Goal: Communication & Community: Answer question/provide support

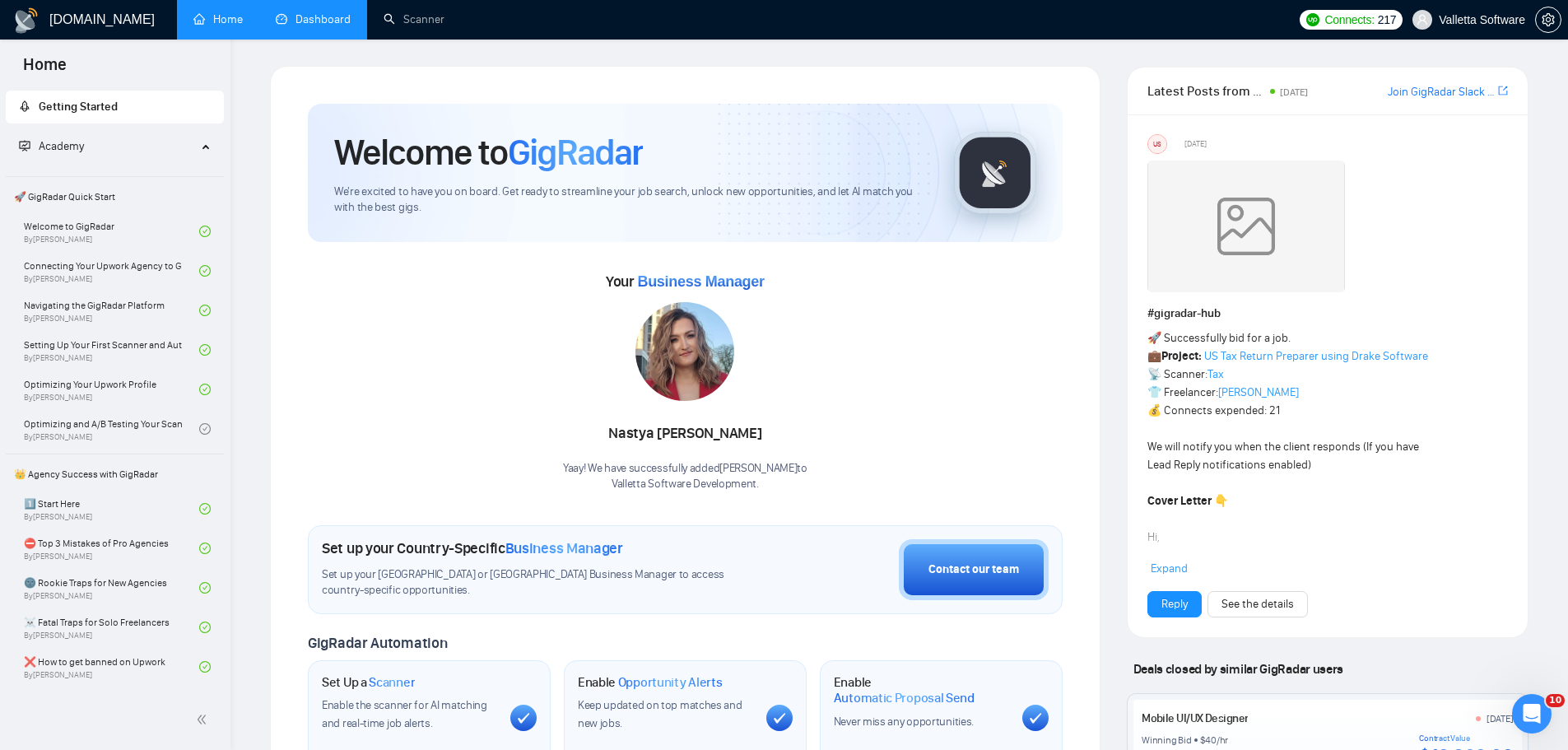
click at [306, 13] on link "Dashboard" at bounding box center [313, 20] width 74 height 14
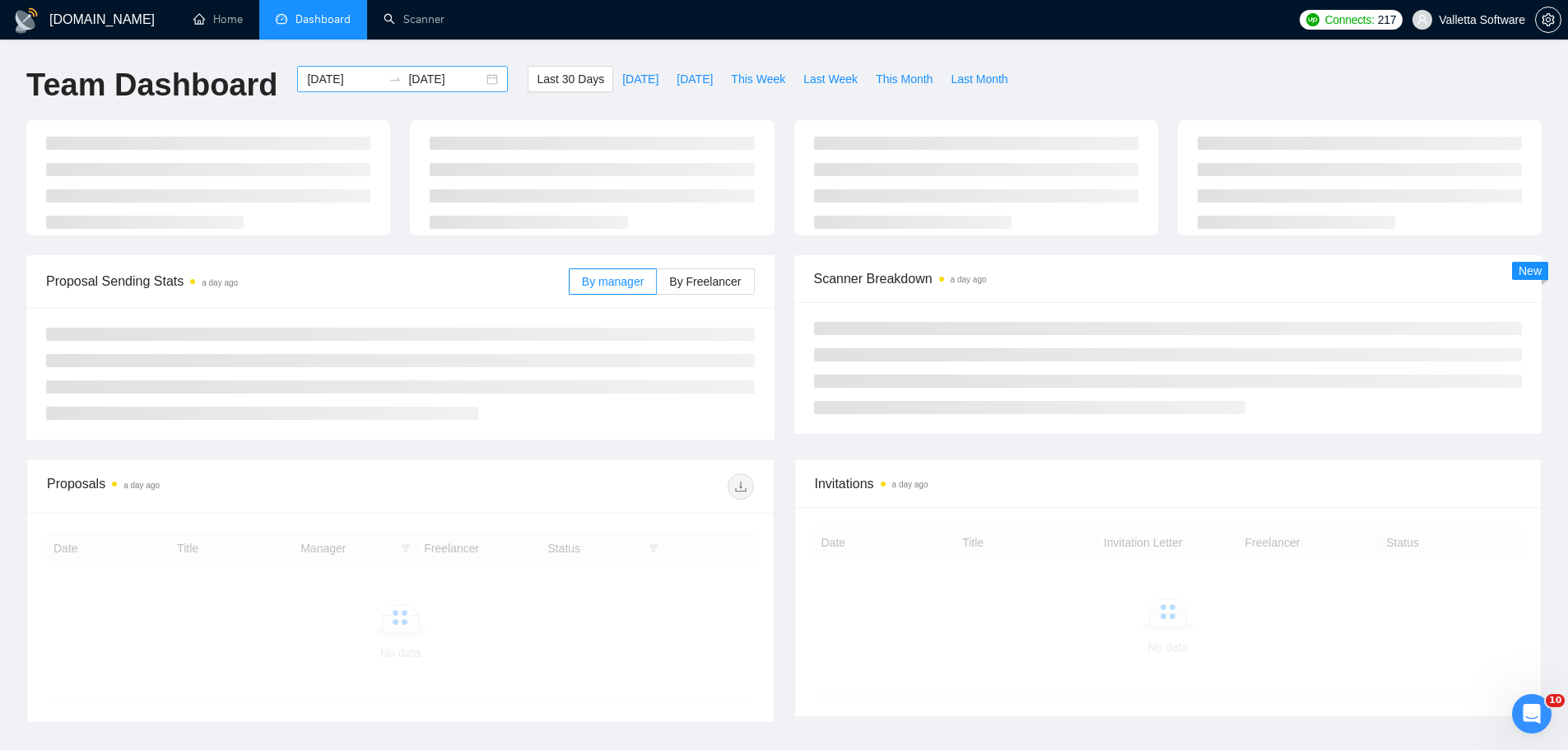
click at [297, 79] on div "2025-08-09 2025-09-08" at bounding box center [402, 78] width 211 height 26
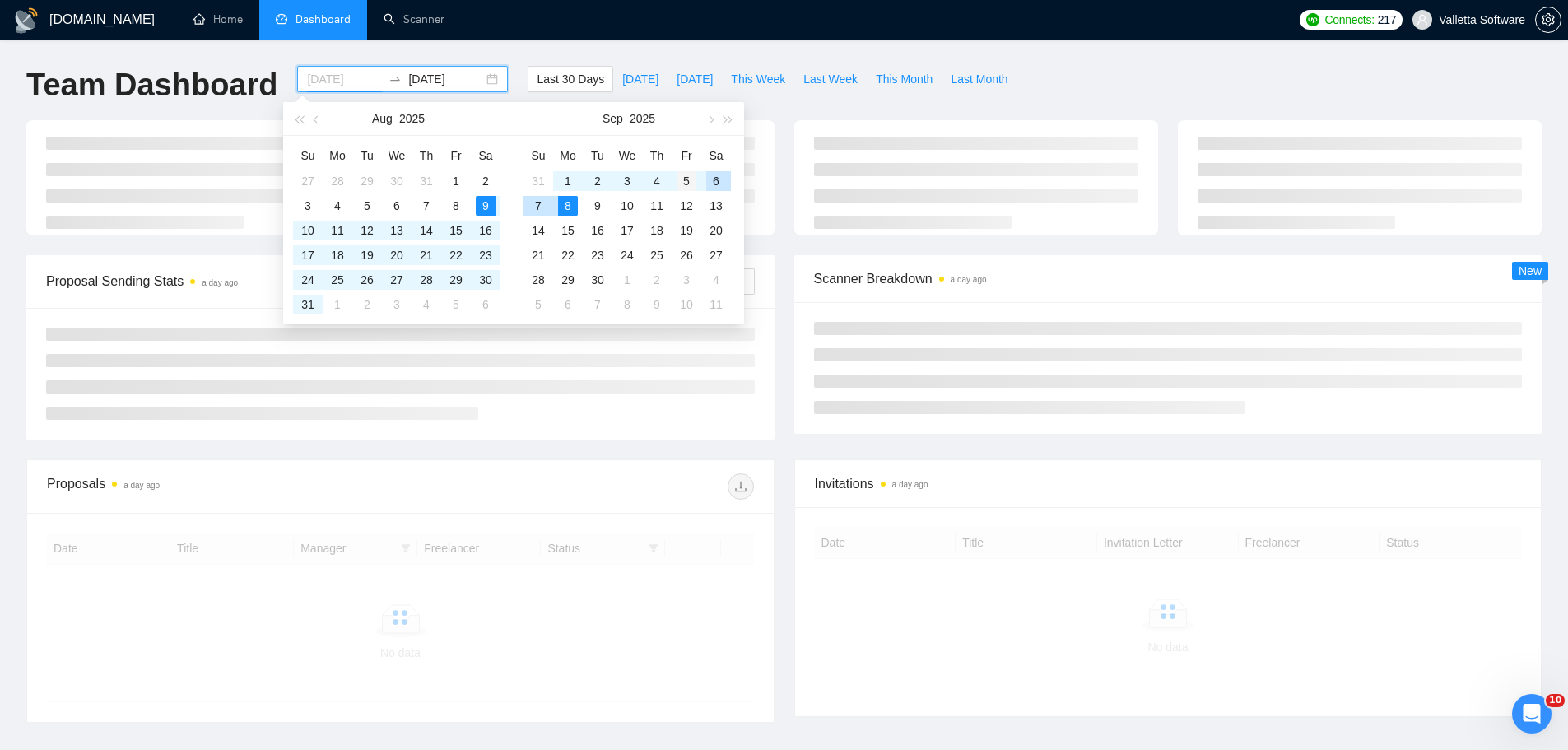
type input "2025-09-05"
click at [683, 183] on div "5" at bounding box center [687, 181] width 20 height 20
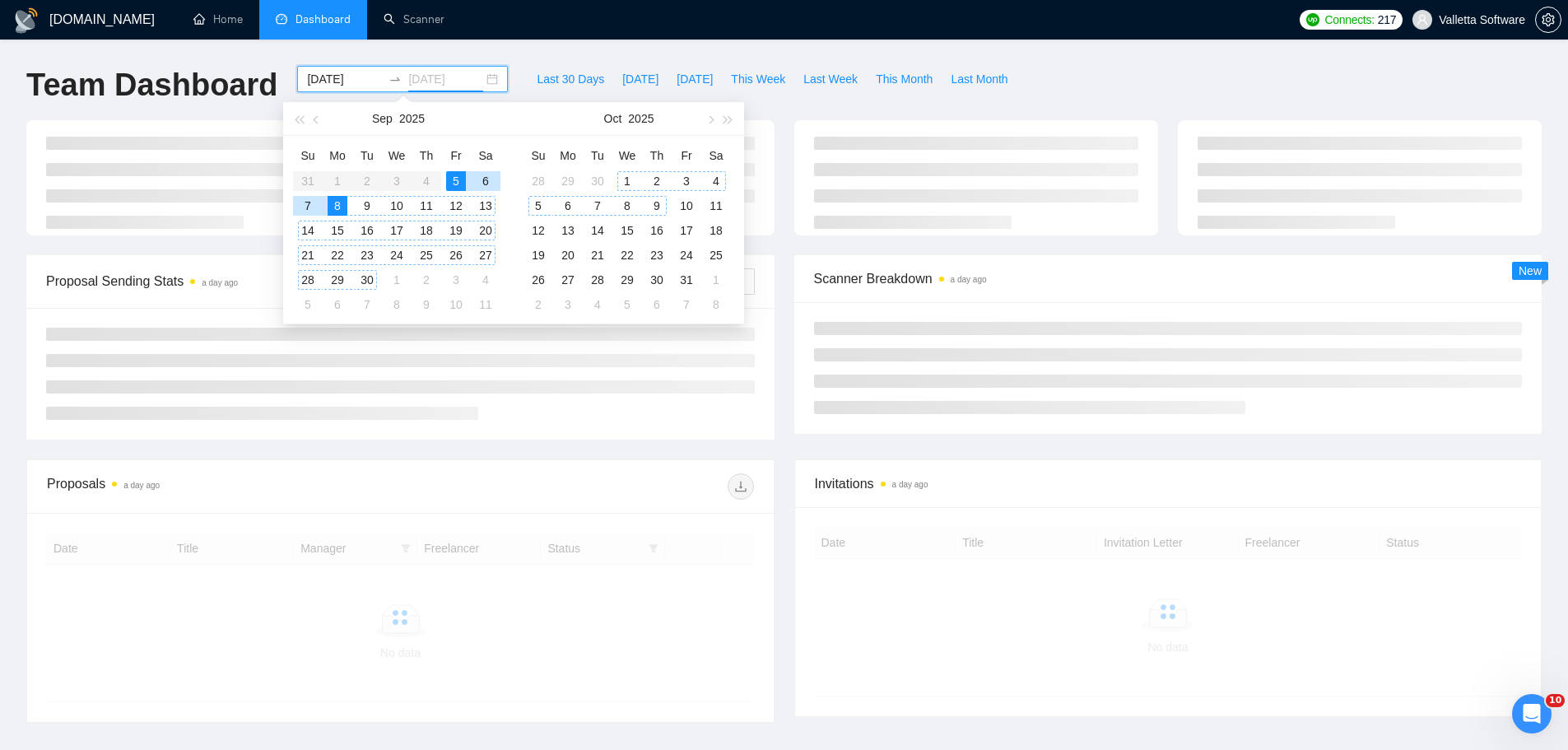
type input "2025-09-05"
click at [457, 182] on div "5" at bounding box center [456, 181] width 20 height 20
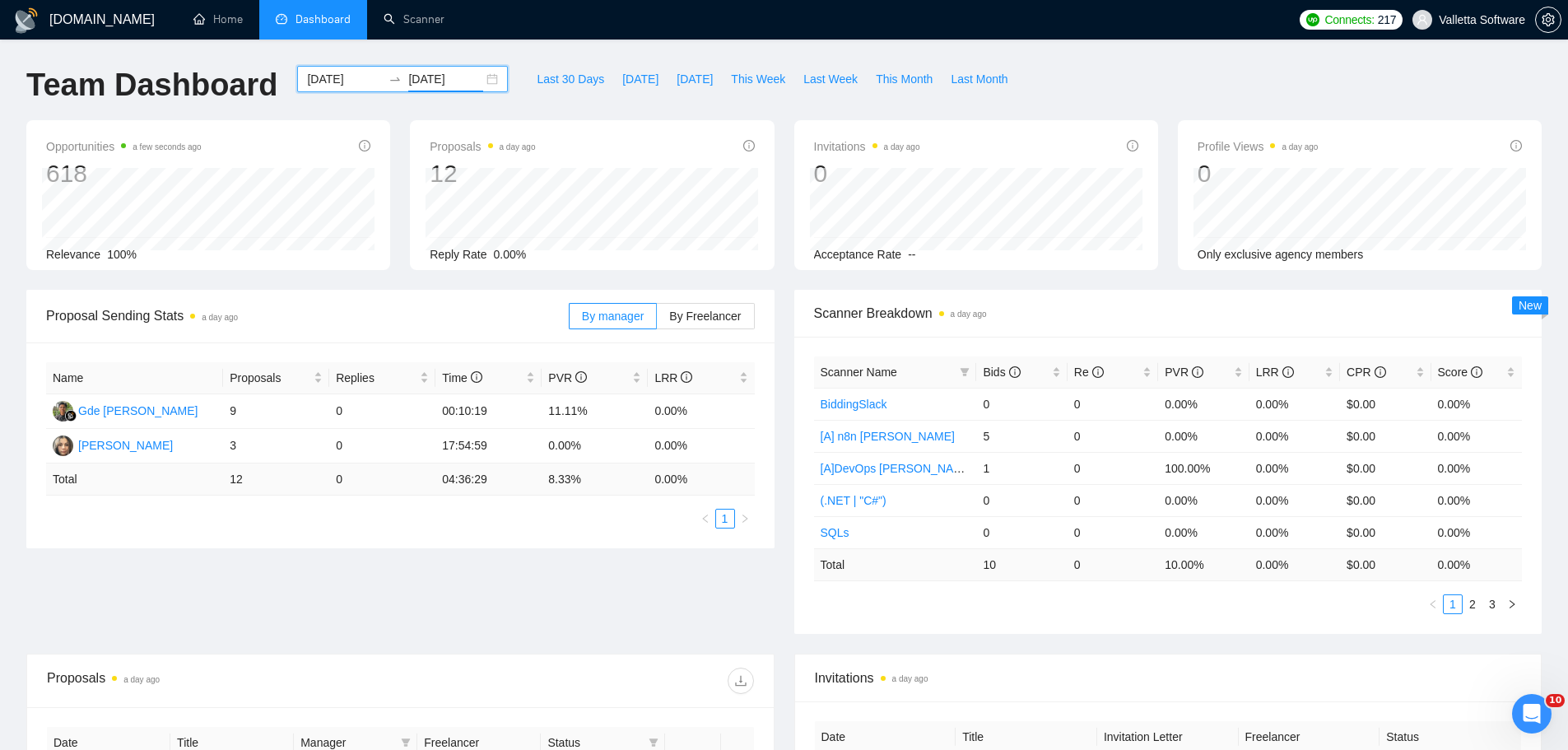
click at [316, 85] on input "2025-09-05" at bounding box center [344, 78] width 74 height 18
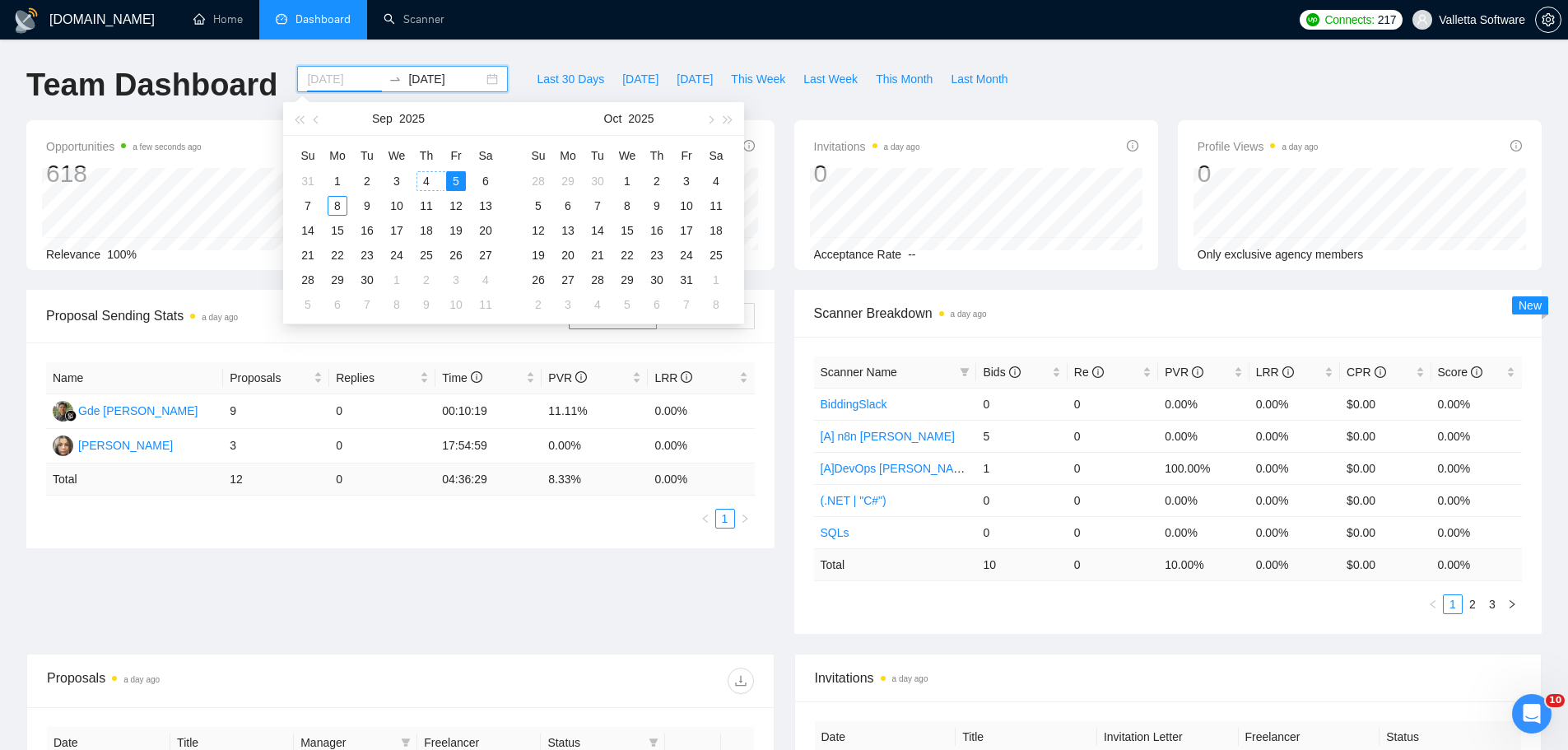
type input "2025-09-04"
click at [432, 179] on div "4" at bounding box center [426, 181] width 20 height 20
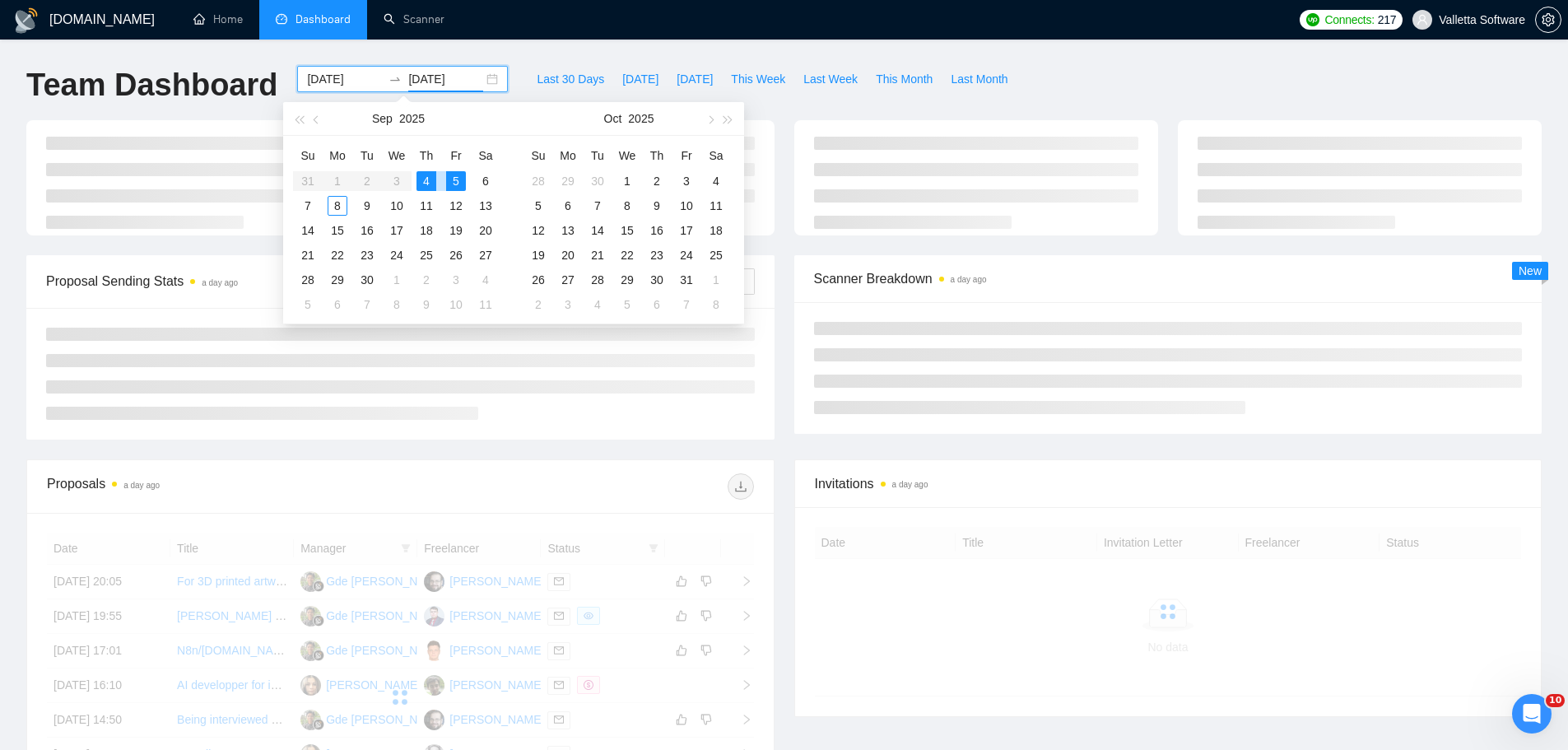
click at [431, 181] on div "4" at bounding box center [426, 181] width 20 height 20
type input "2025-09-04"
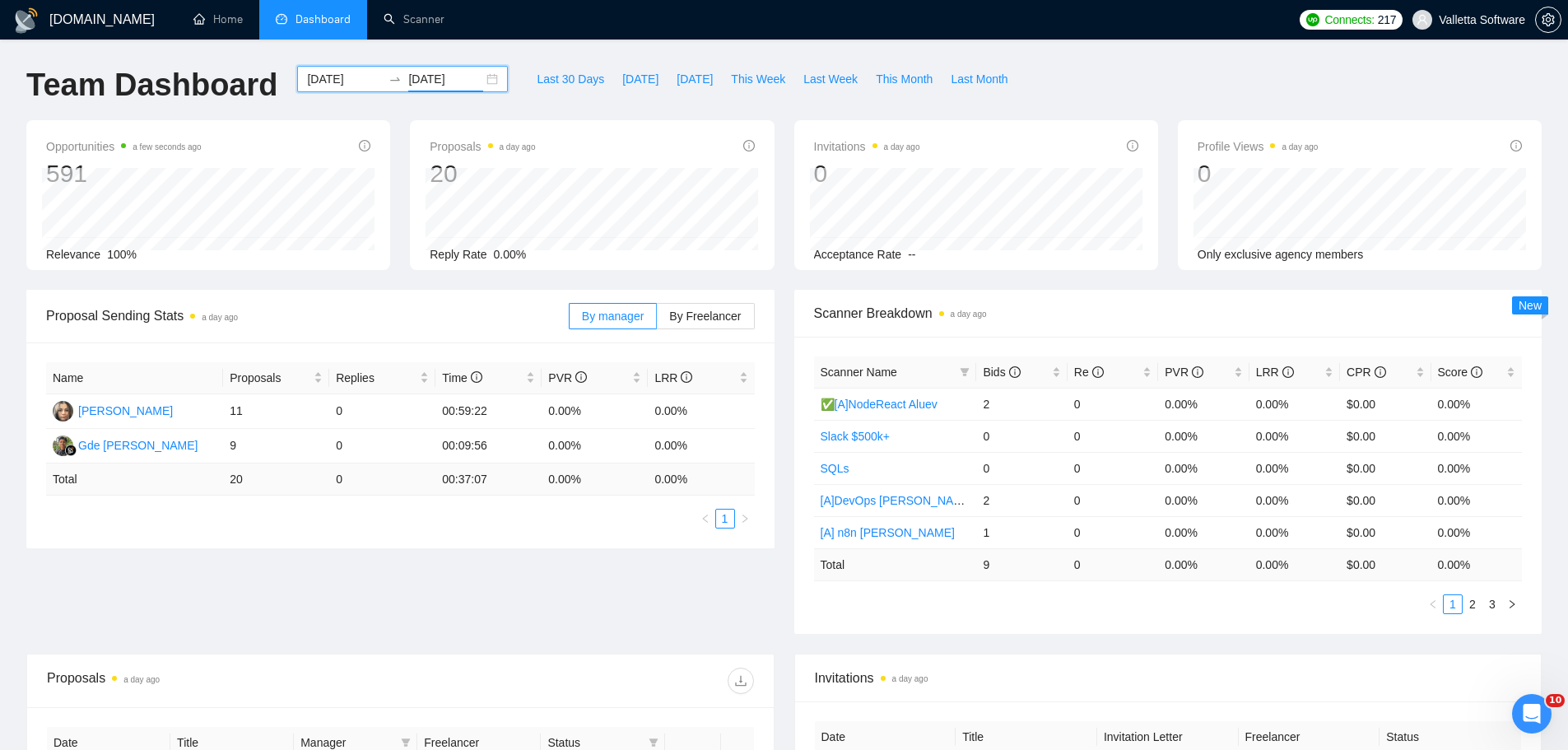
click at [307, 81] on input "2025-09-04" at bounding box center [344, 78] width 74 height 18
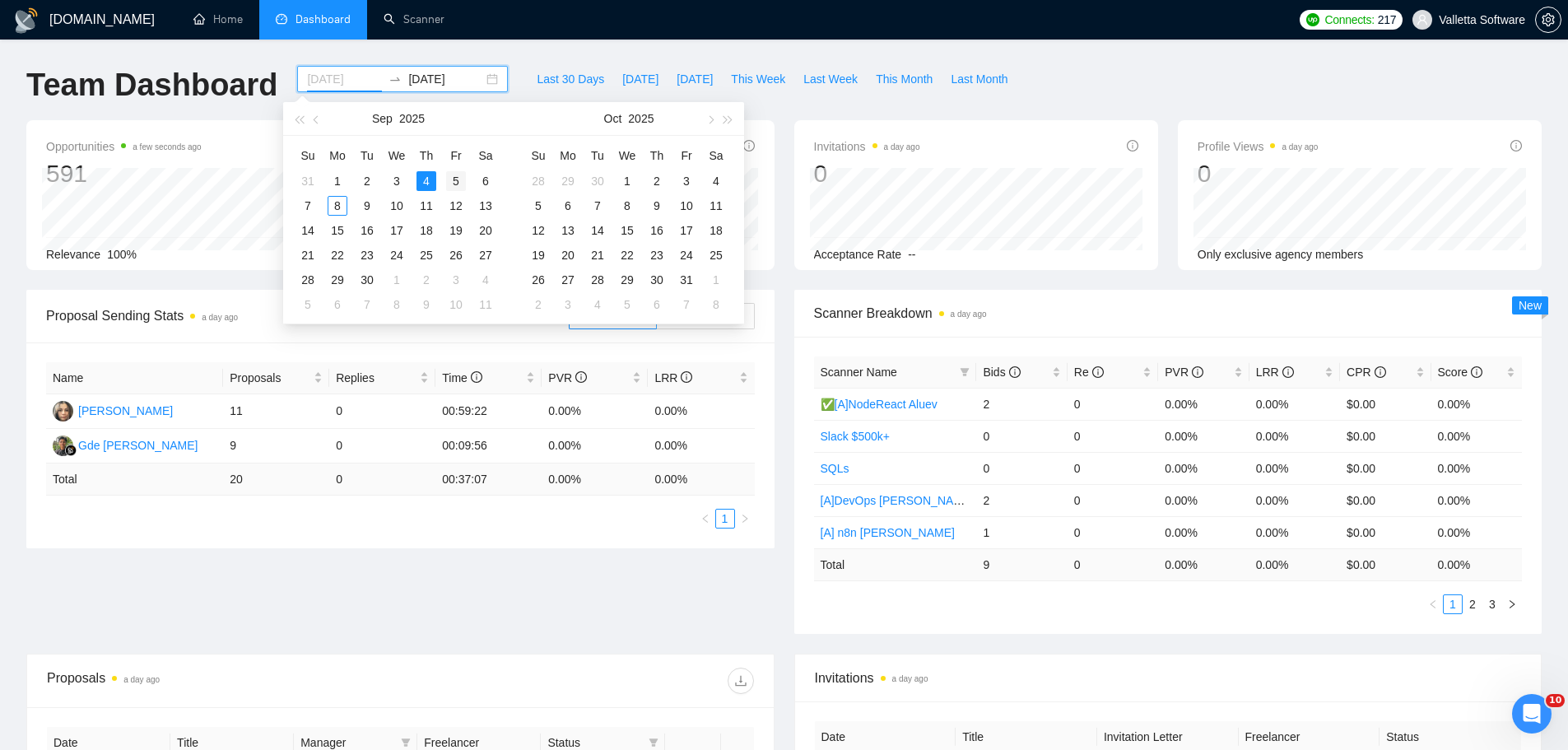
type input "2025-09-05"
click at [443, 178] on td "5" at bounding box center [455, 180] width 29 height 24
click at [453, 184] on div "5" at bounding box center [456, 181] width 20 height 20
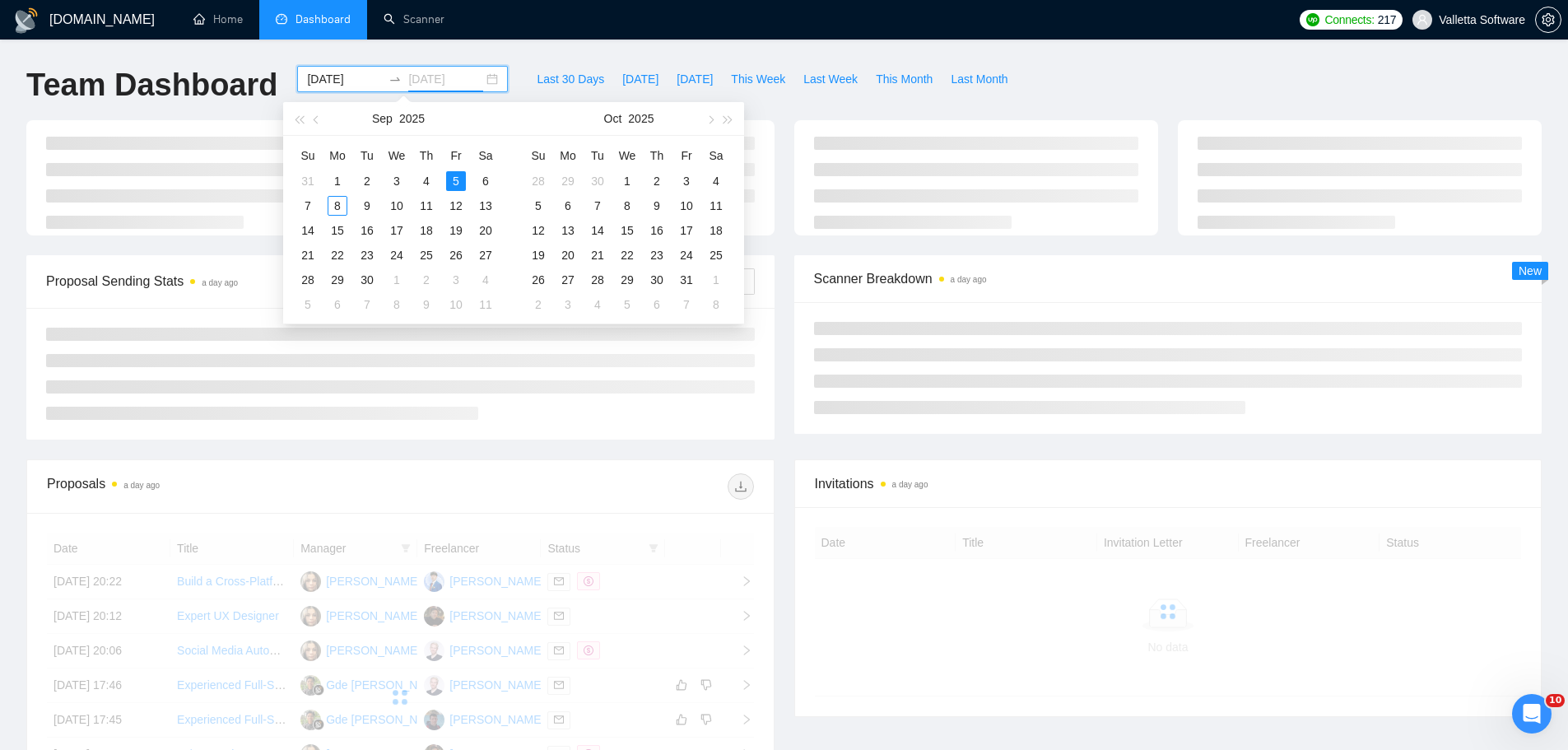
type input "2025-09-05"
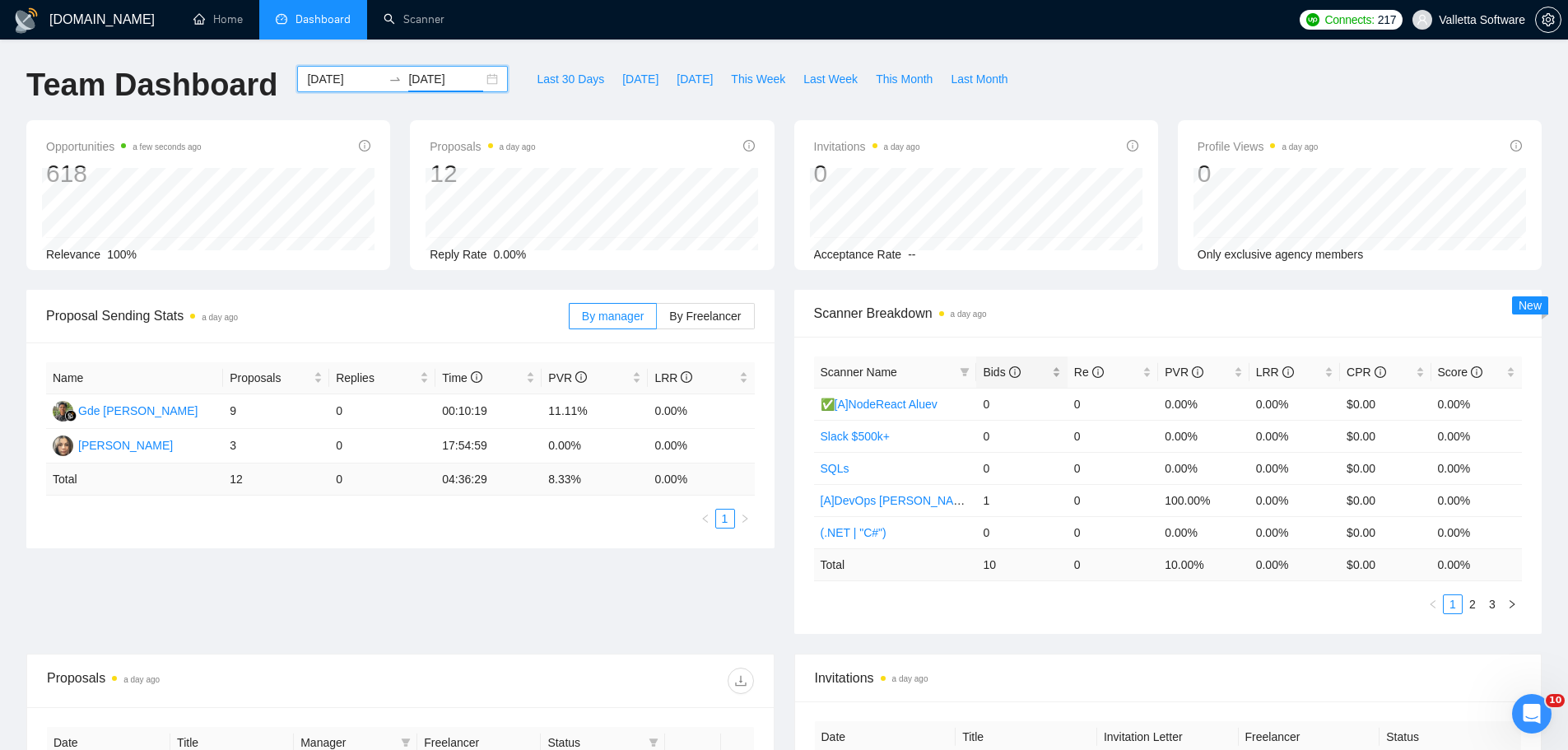
click at [994, 377] on span "Bids" at bounding box center [1001, 371] width 37 height 13
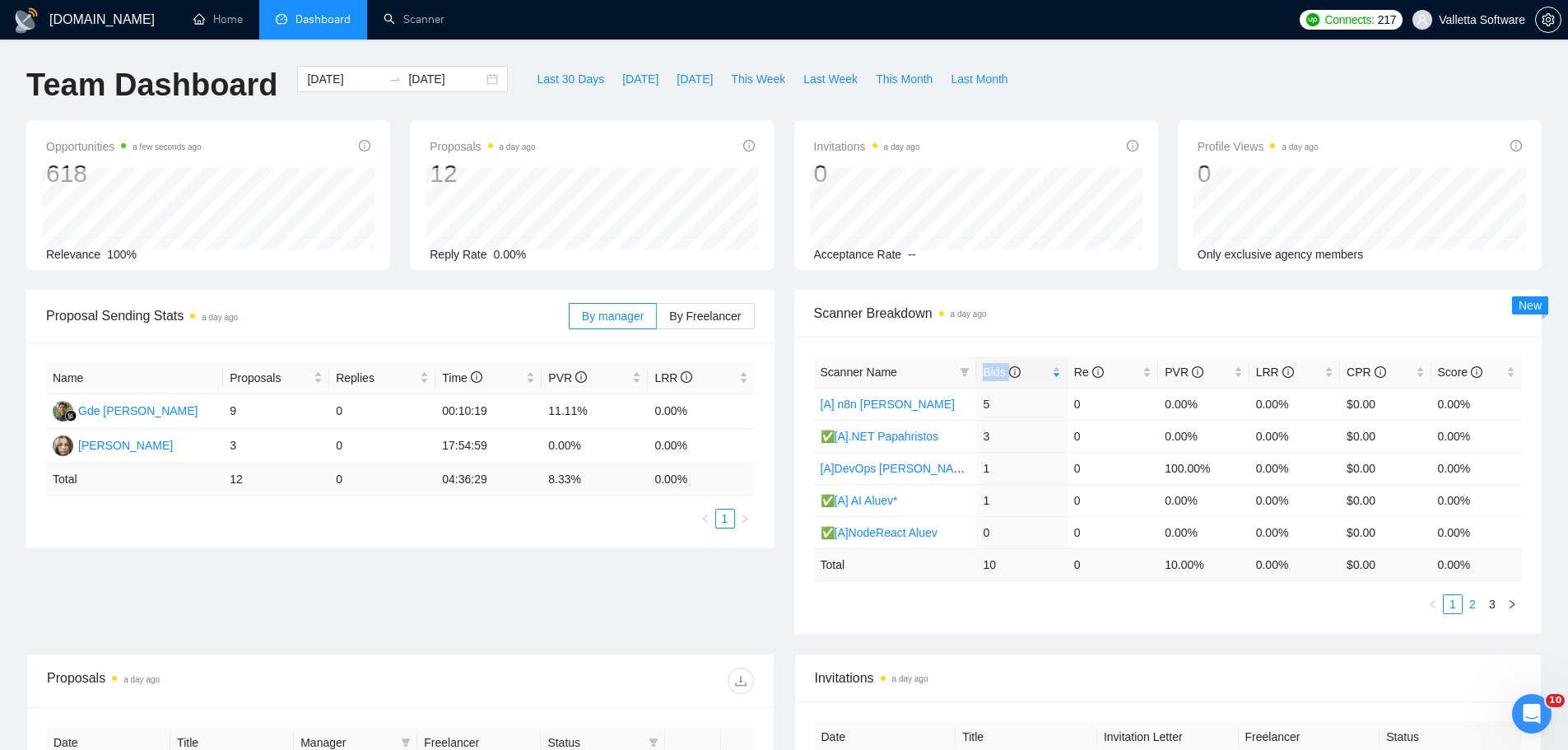
click at [1478, 607] on link "2" at bounding box center [1472, 604] width 18 height 18
click at [1488, 600] on link "3" at bounding box center [1492, 604] width 18 height 18
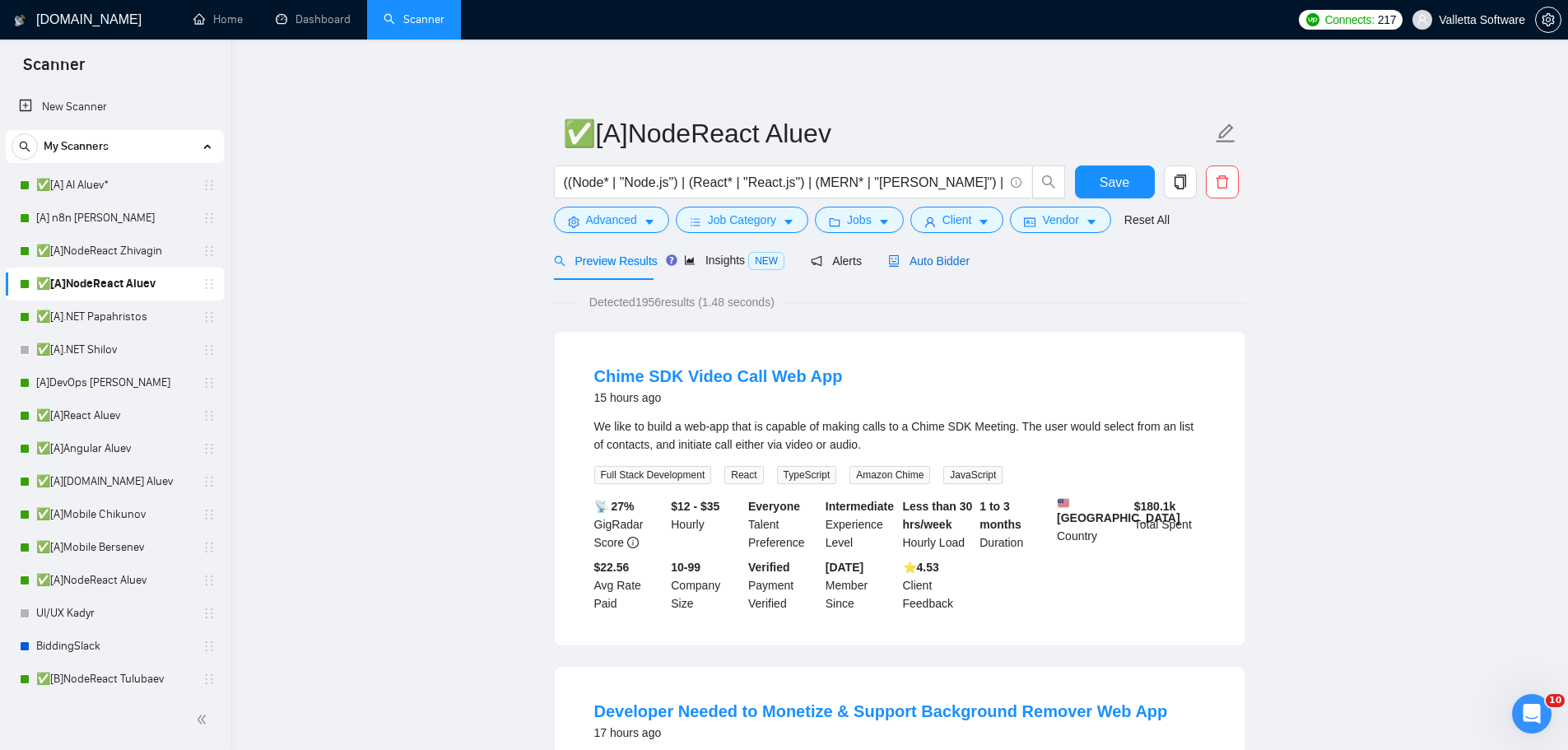
click at [927, 256] on span "Auto Bidder" at bounding box center [928, 260] width 81 height 13
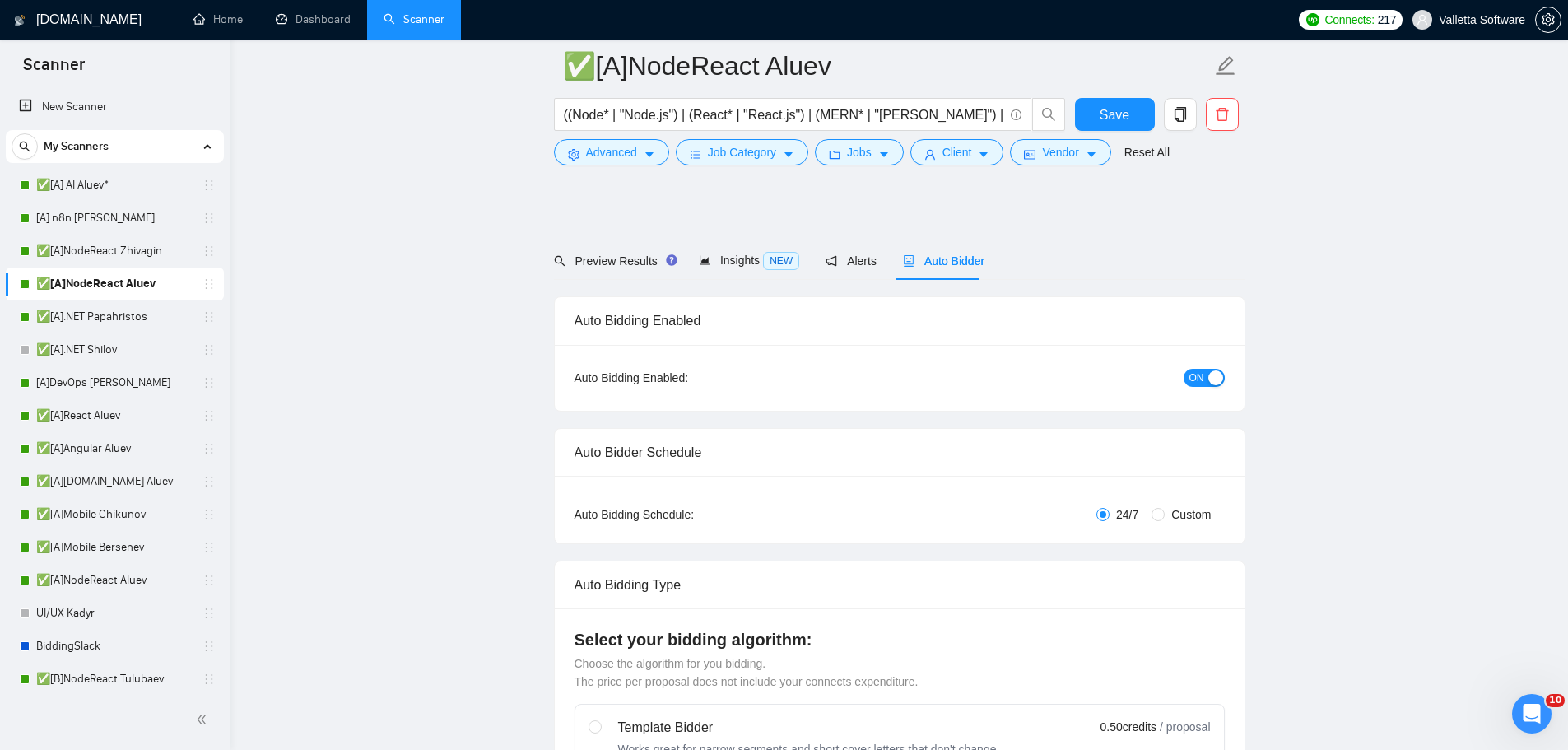
drag, startPoint x: 1506, startPoint y: 522, endPoint x: 1498, endPoint y: 577, distance: 55.6
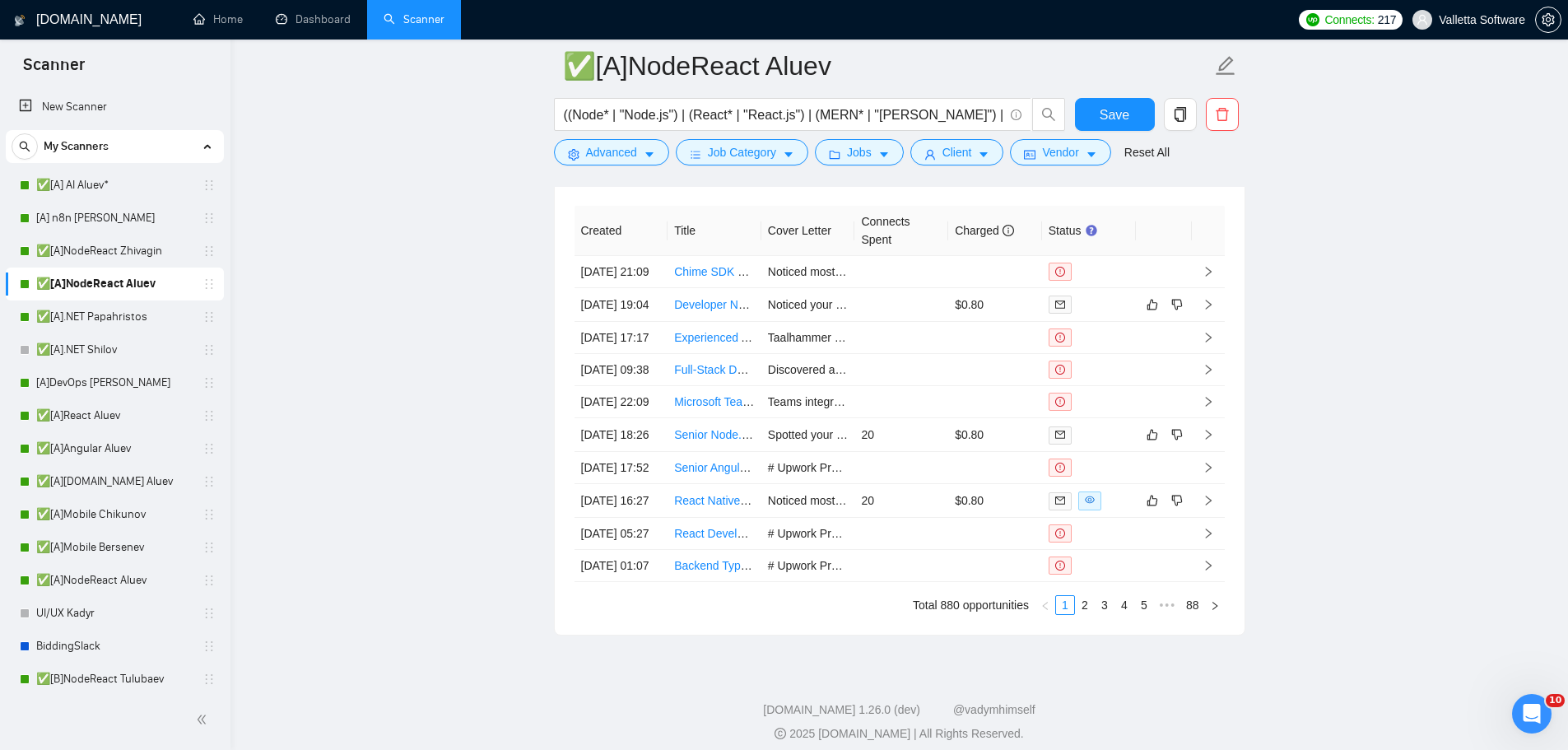
scroll to position [4817, 0]
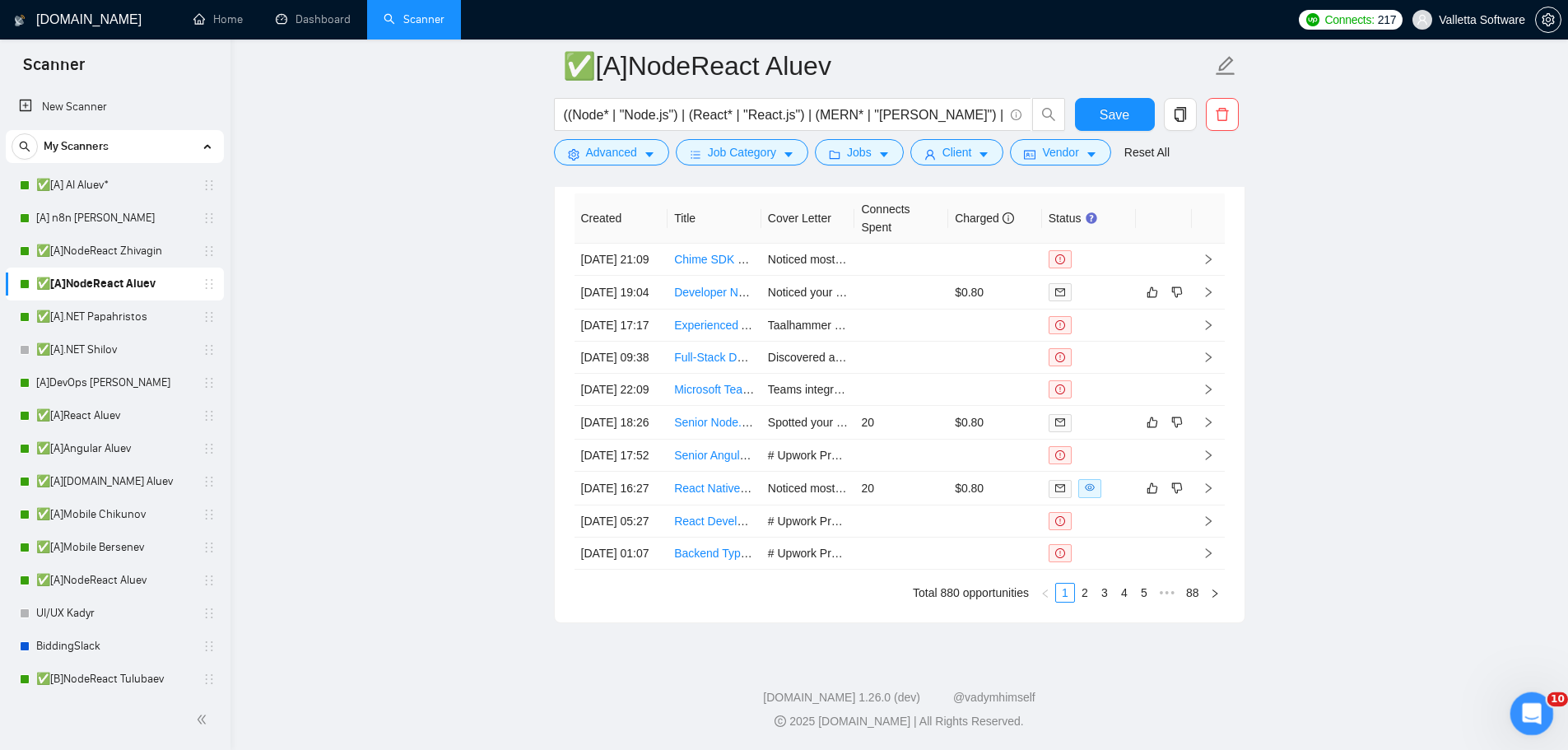
click at [1516, 702] on div "Открыть службу сообщений Intercom" at bounding box center [1529, 710] width 54 height 54
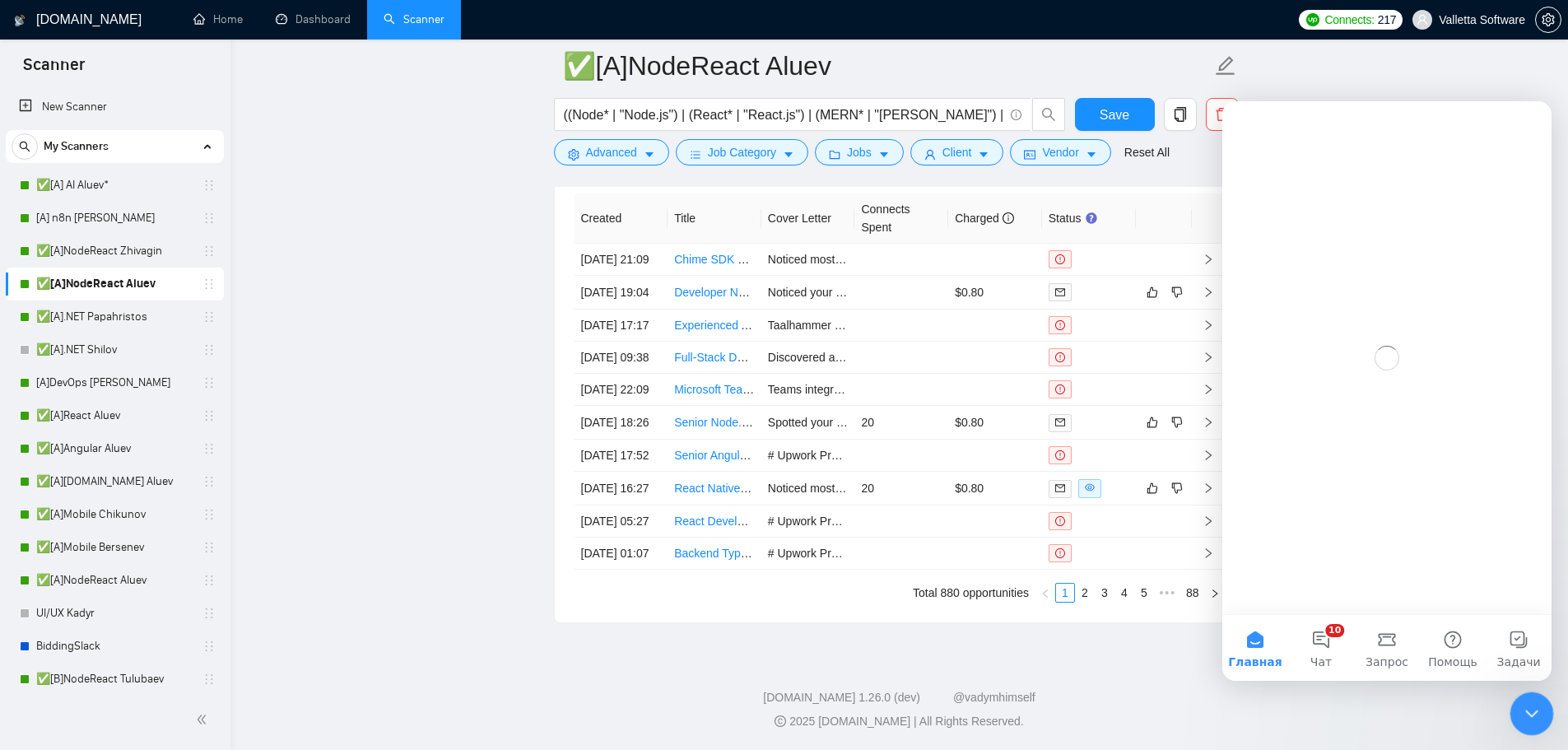
scroll to position [0, 0]
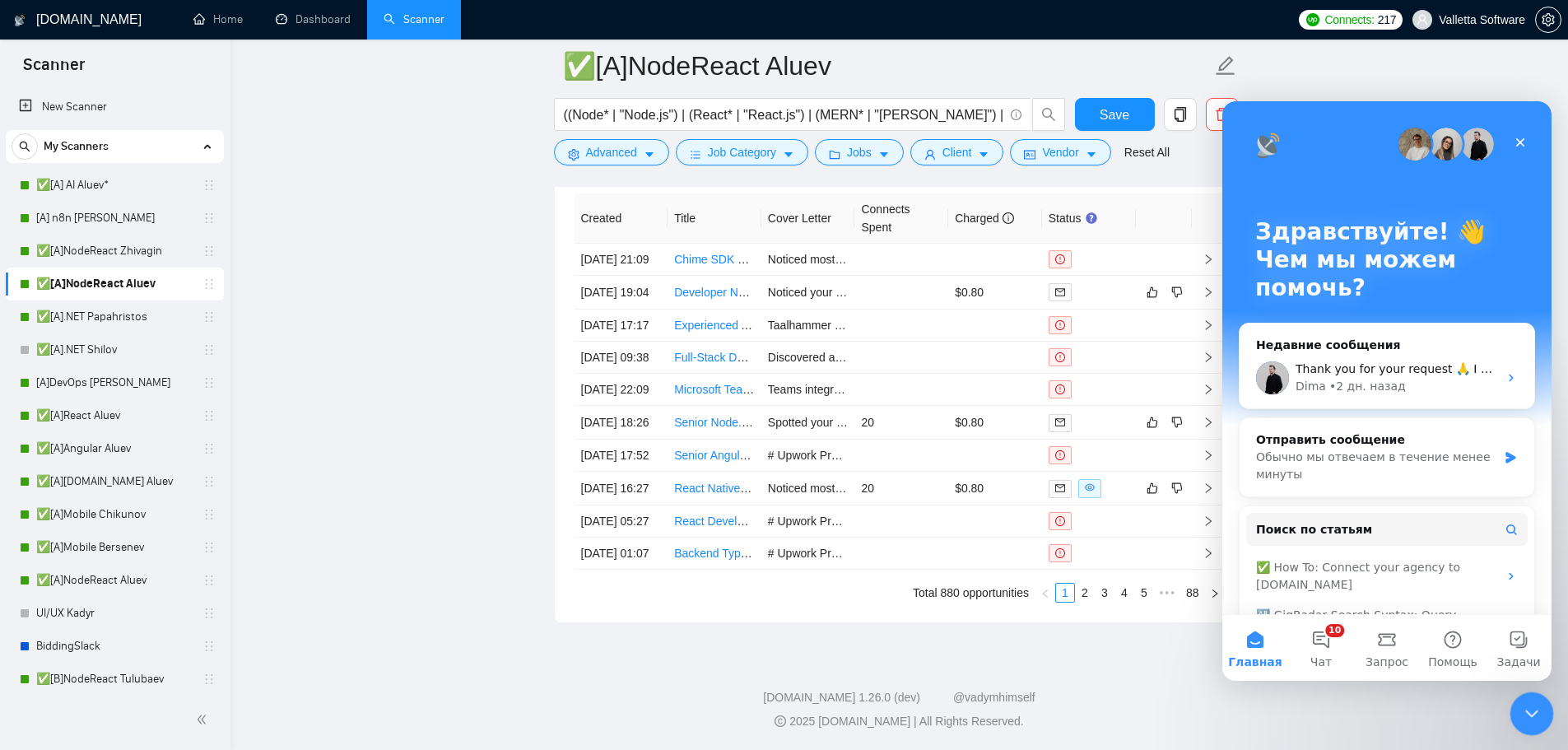
drag, startPoint x: 1544, startPoint y: 720, endPoint x: 3062, endPoint y: 1407, distance: 1666.2
click at [1545, 721] on div "Закрыть службу сообщений Intercom" at bounding box center [1529, 711] width 39 height 39
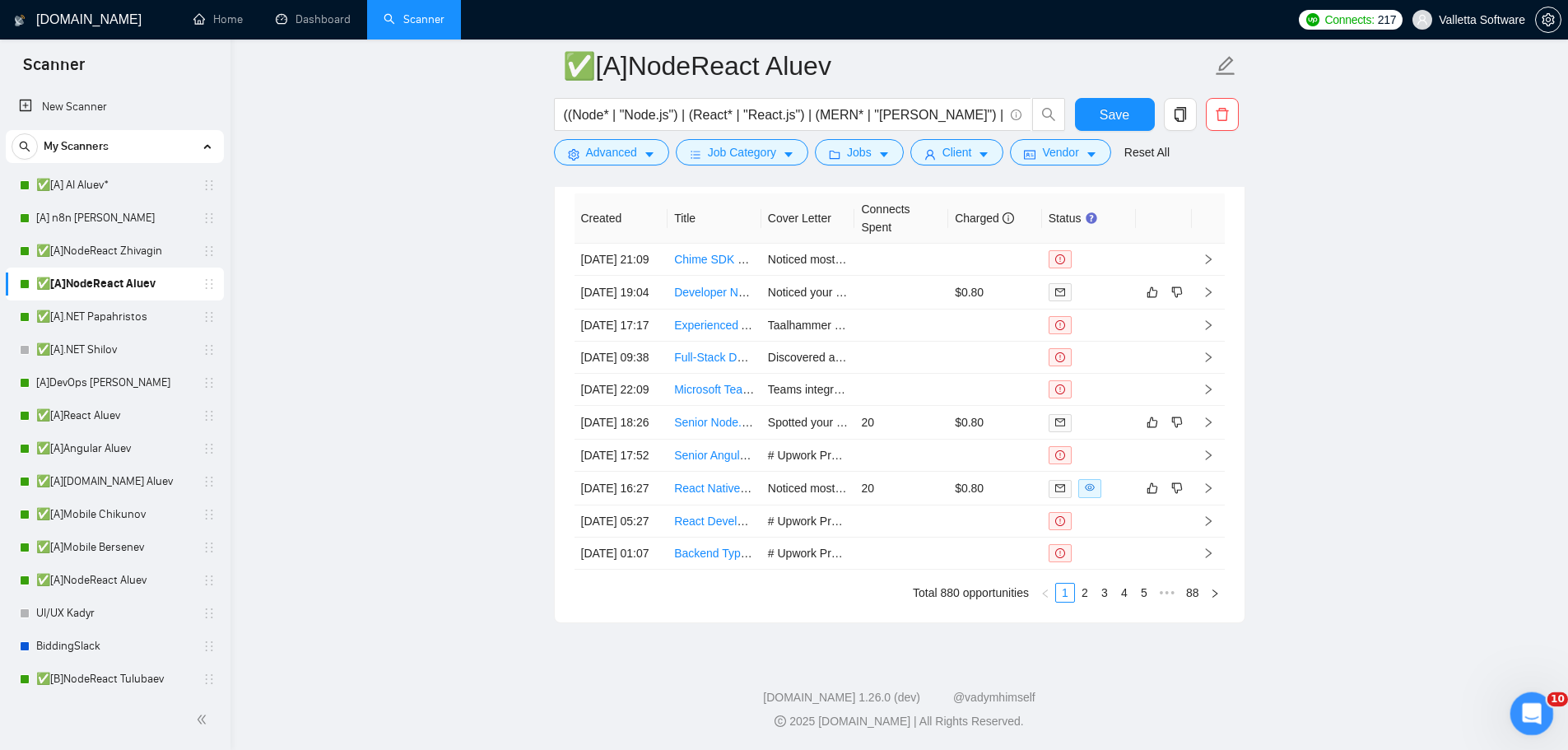
click at [1532, 713] on icon "Открыть службу сообщений Intercom" at bounding box center [1530, 712] width 27 height 27
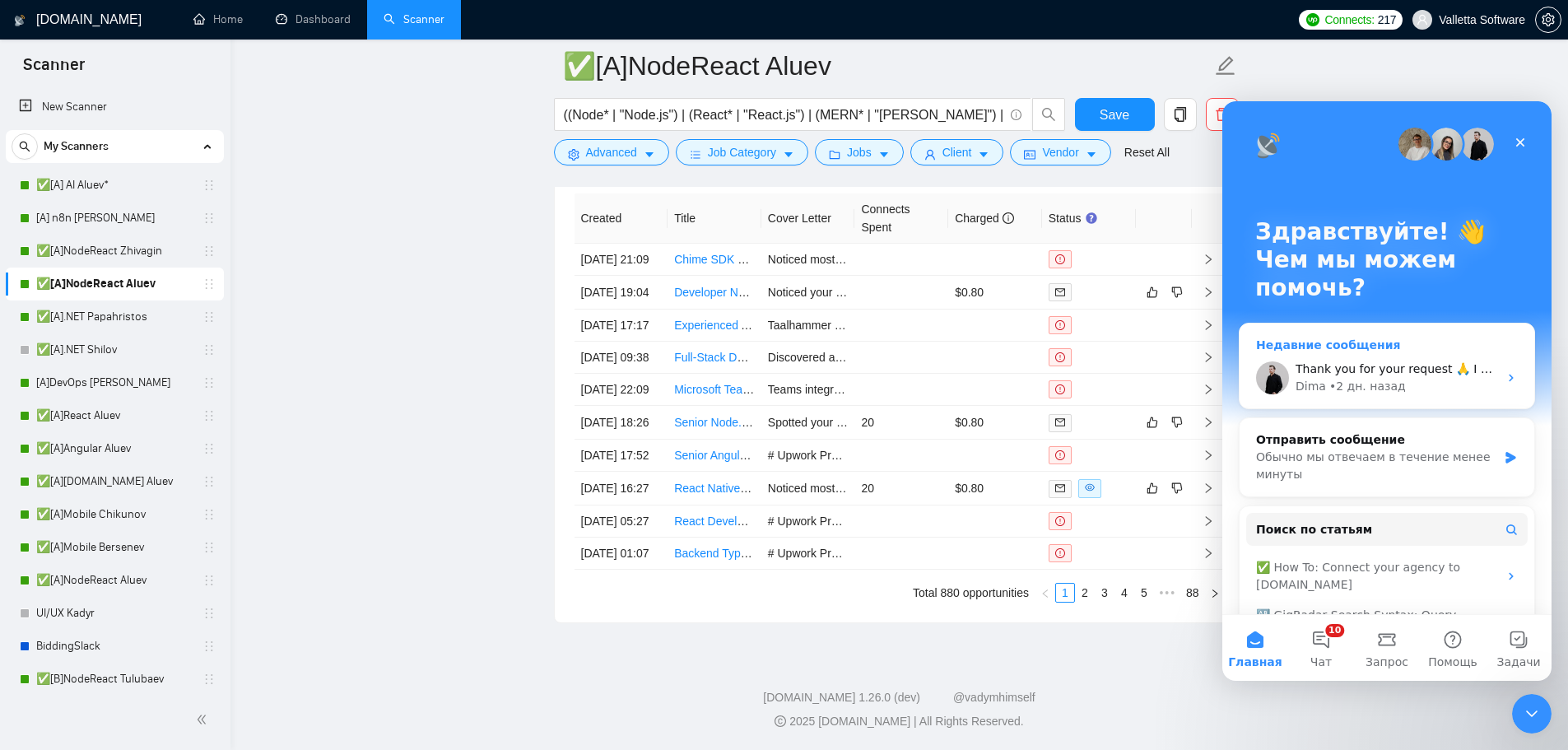
click at [1371, 351] on div "Thank you for your request 🙏 I see that, for some reason, our BM sometimes cann…" at bounding box center [1387, 378] width 295 height 61
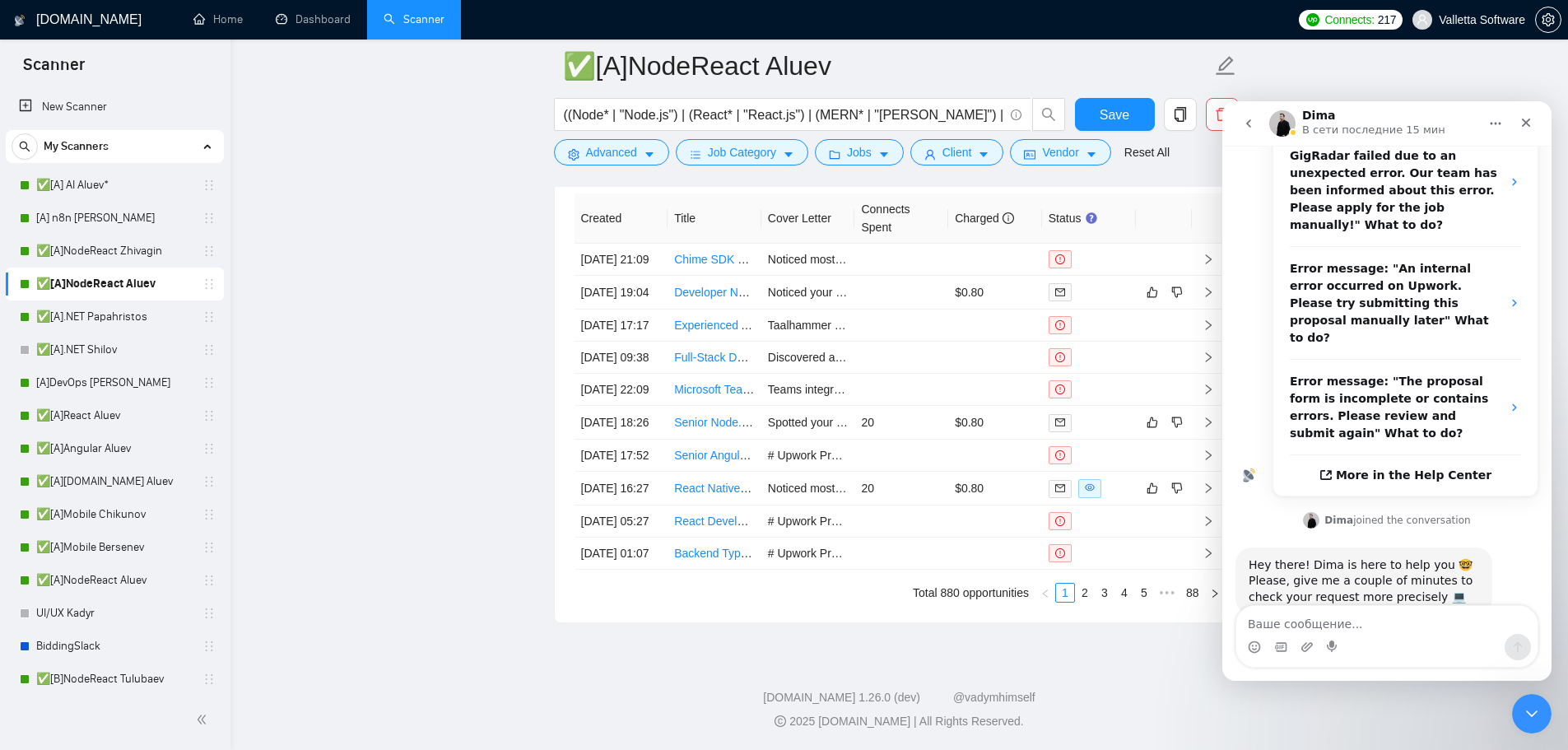
scroll to position [505, 0]
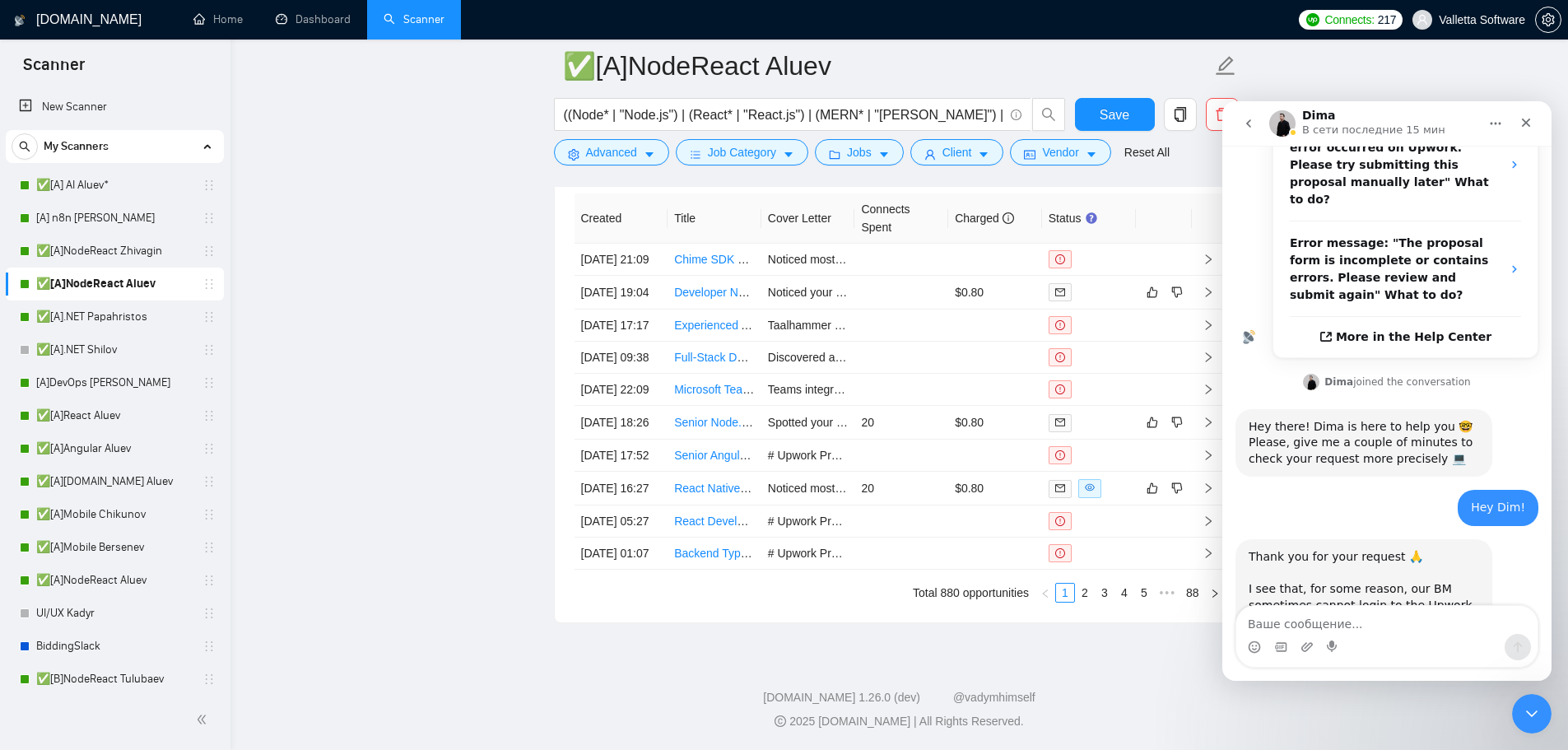
click at [1378, 626] on textarea "Ваше сообщение..." at bounding box center [1387, 620] width 302 height 28
type textarea "h"
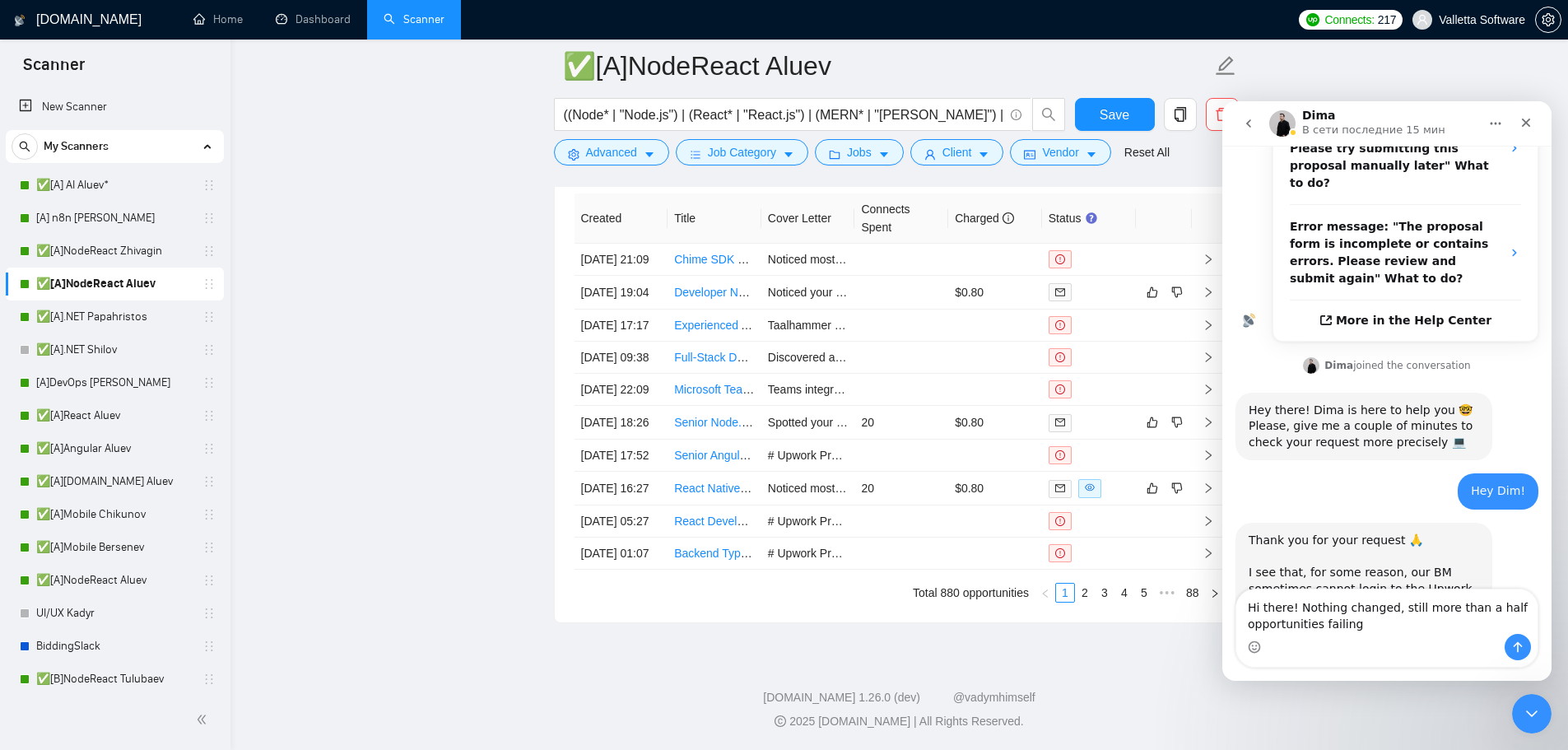
type textarea "Hi there! Nothing changed, still more than a half opportunities failing"
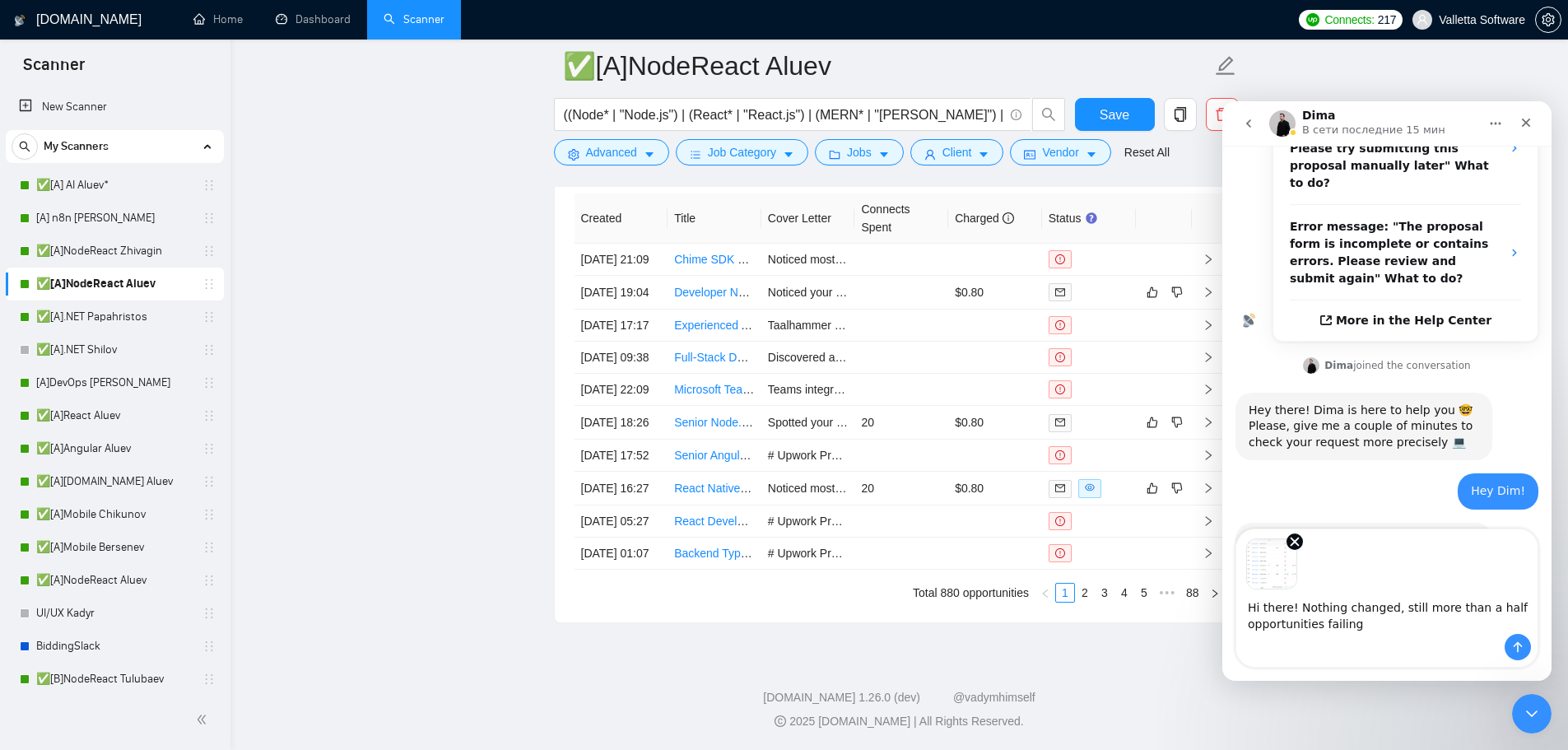
scroll to position [582, 0]
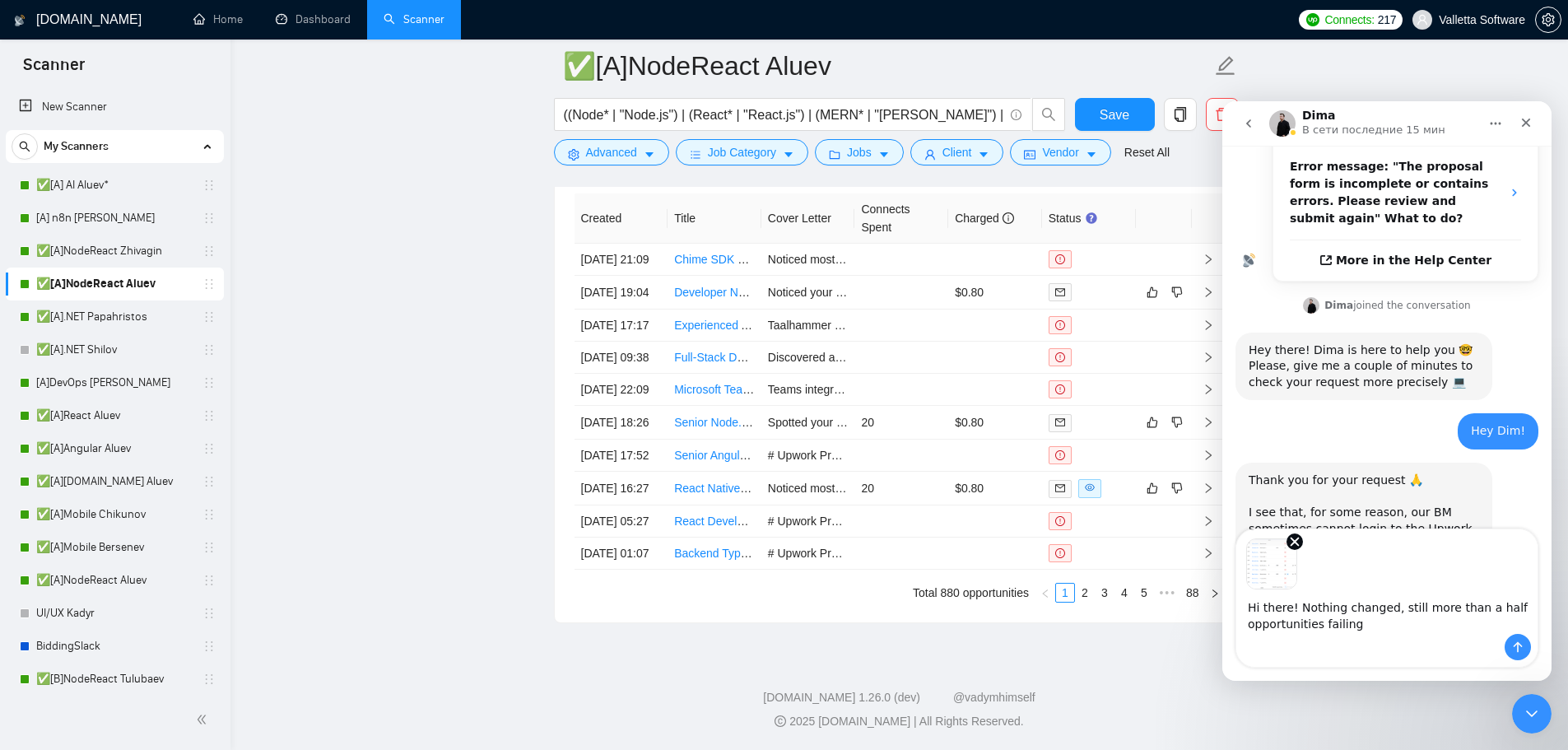
click at [1296, 632] on textarea "Hi there! Nothing changed, still more than a half opportunities failing" at bounding box center [1387, 611] width 302 height 44
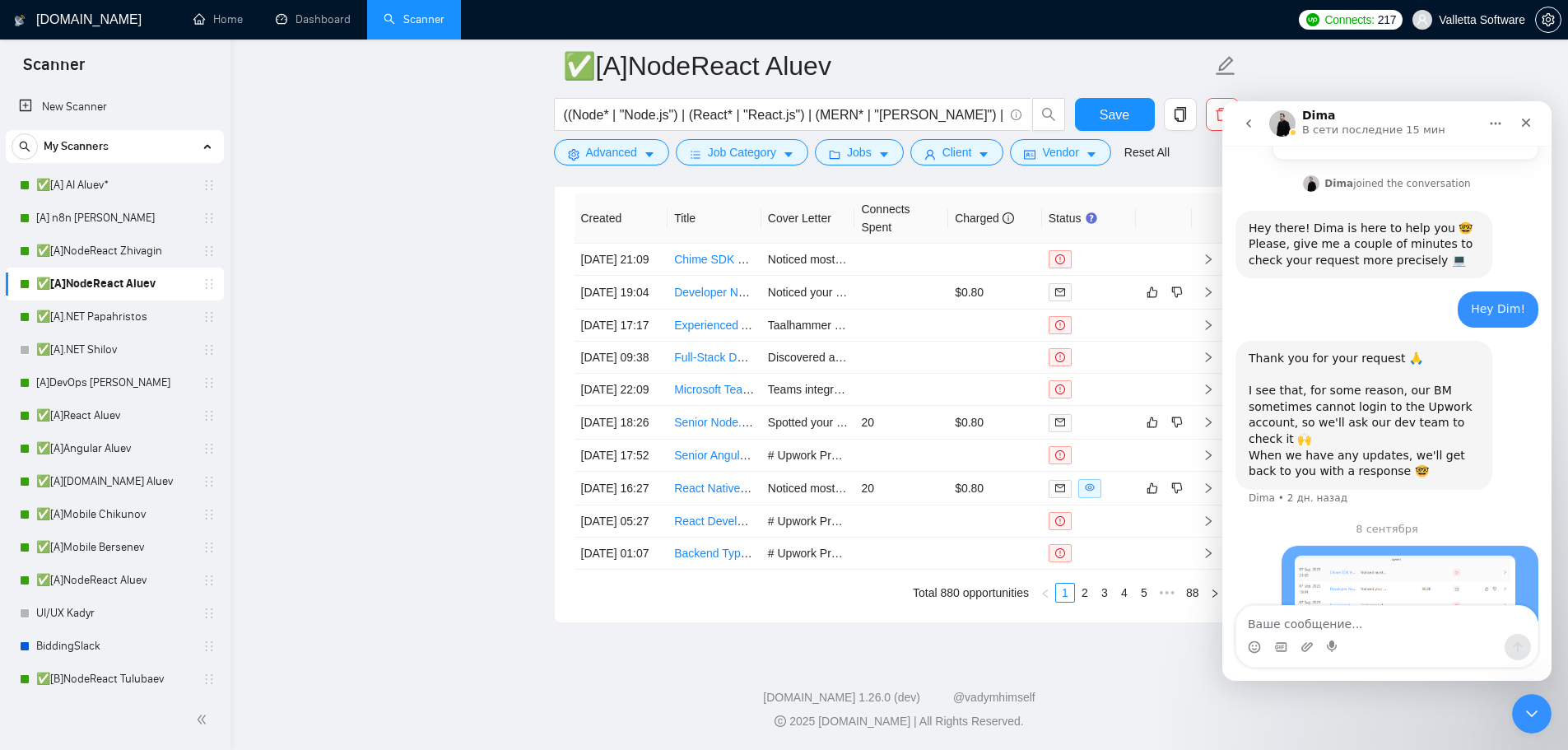
scroll to position [812, 0]
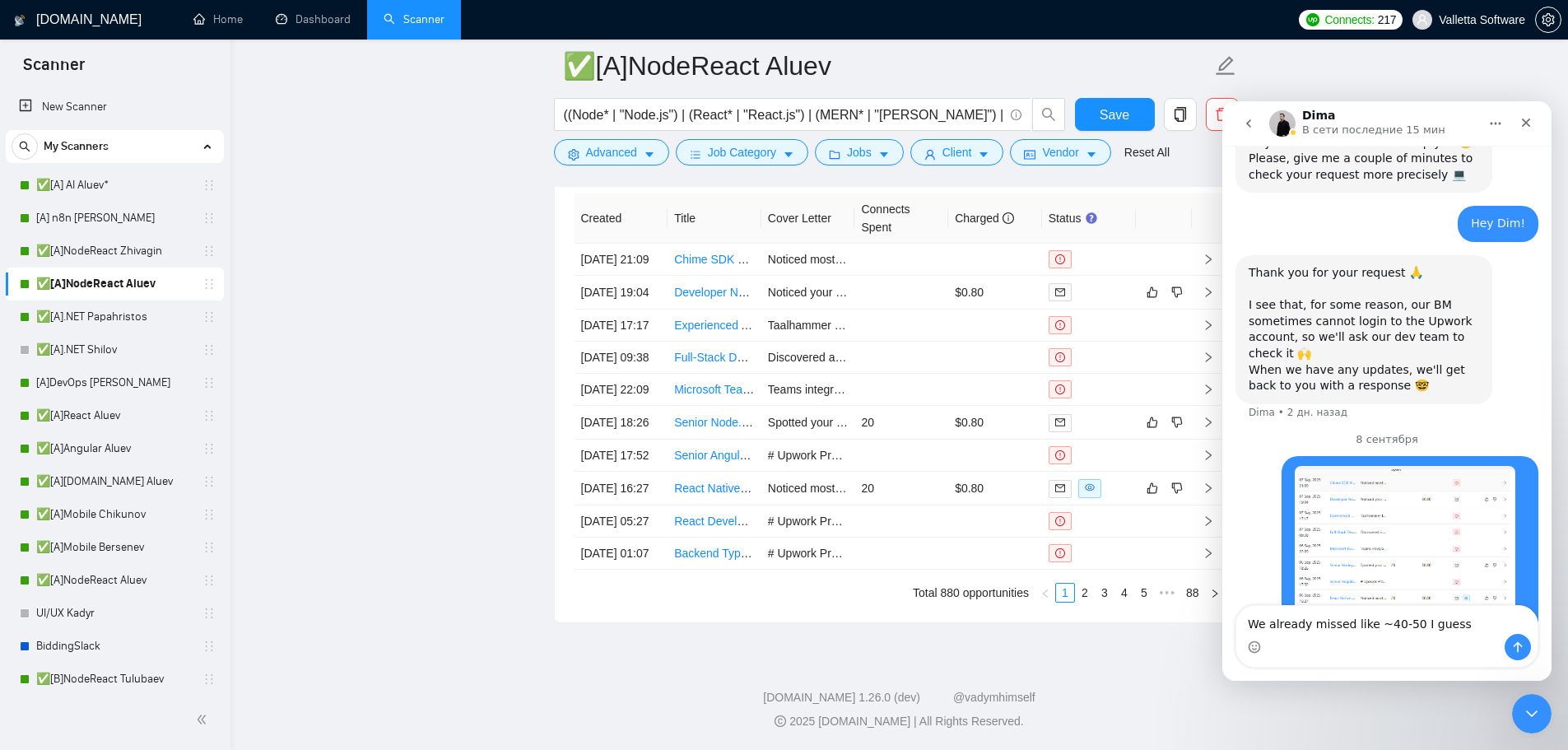
click at [1378, 624] on textarea "We already missed like ~40-50 I guess" at bounding box center [1387, 620] width 302 height 28
click at [1341, 662] on div "Hi there! Nothing changed, still more than a half opportunities failing" at bounding box center [1409, 678] width 230 height 32
copy div "opportunities"
click at [1406, 625] on textarea "We already missed like ~30-50 I guess" at bounding box center [1387, 620] width 302 height 28
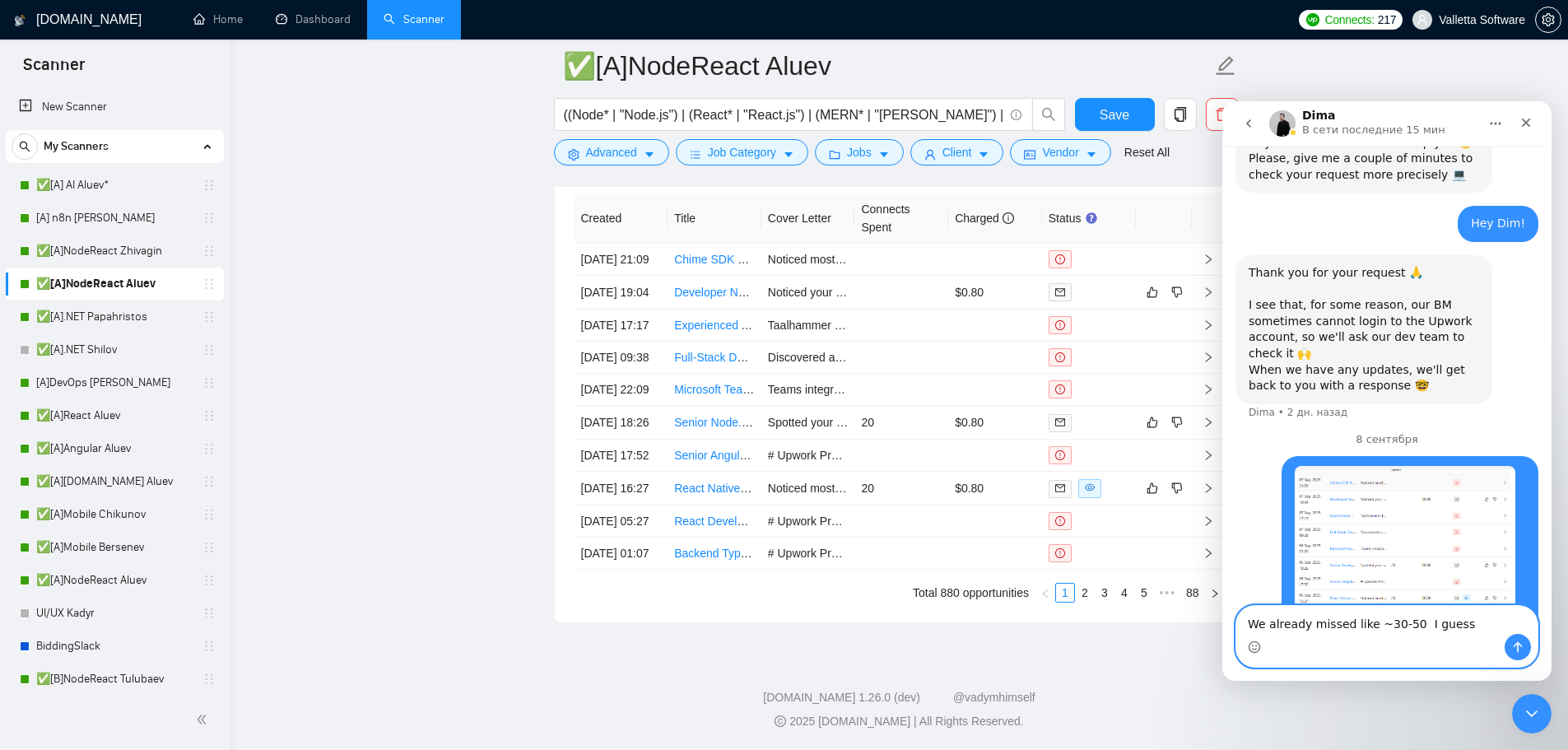
paste textarea "opportunities"
type textarea "We already missed like ~30-50 opportunities I guess"
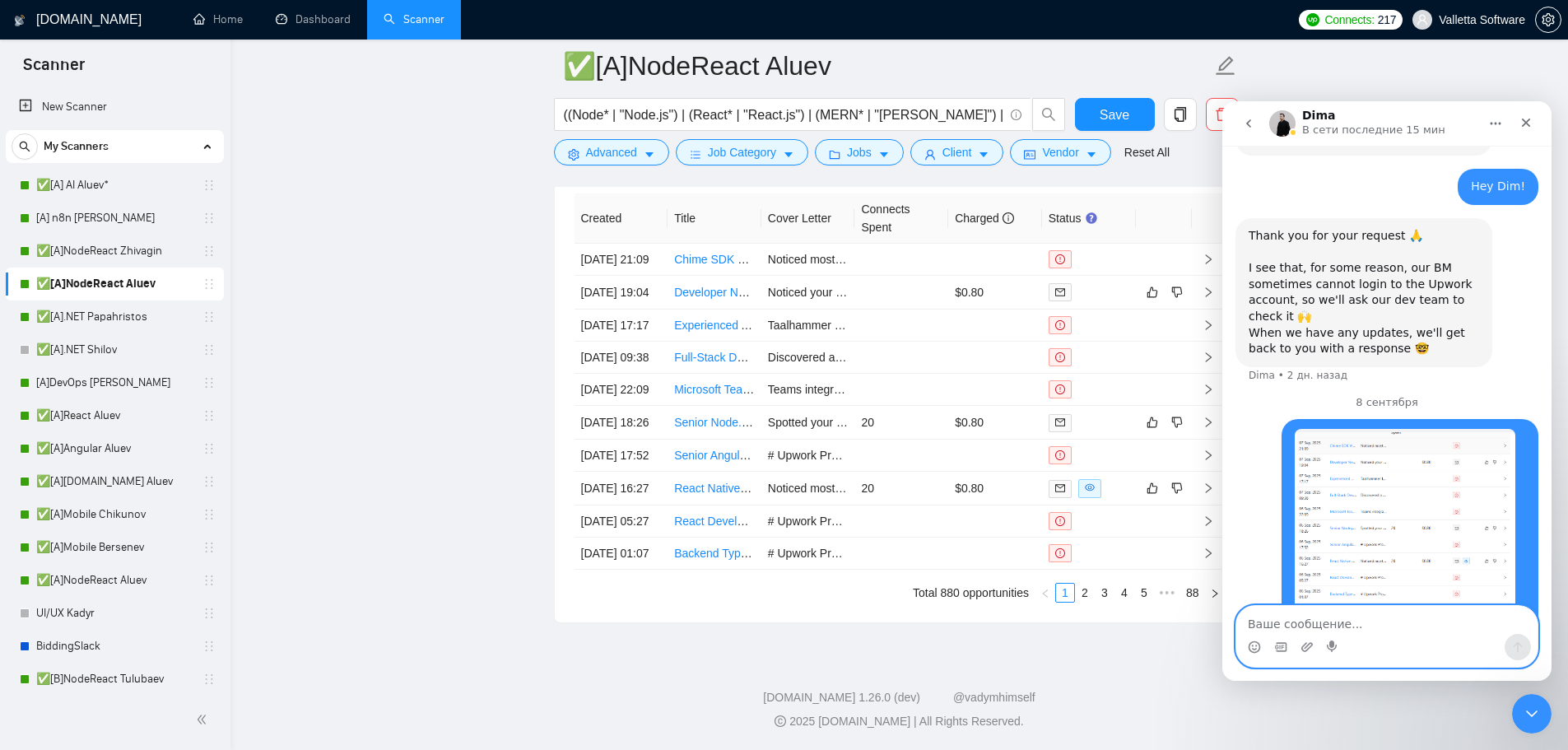
scroll to position [865, 0]
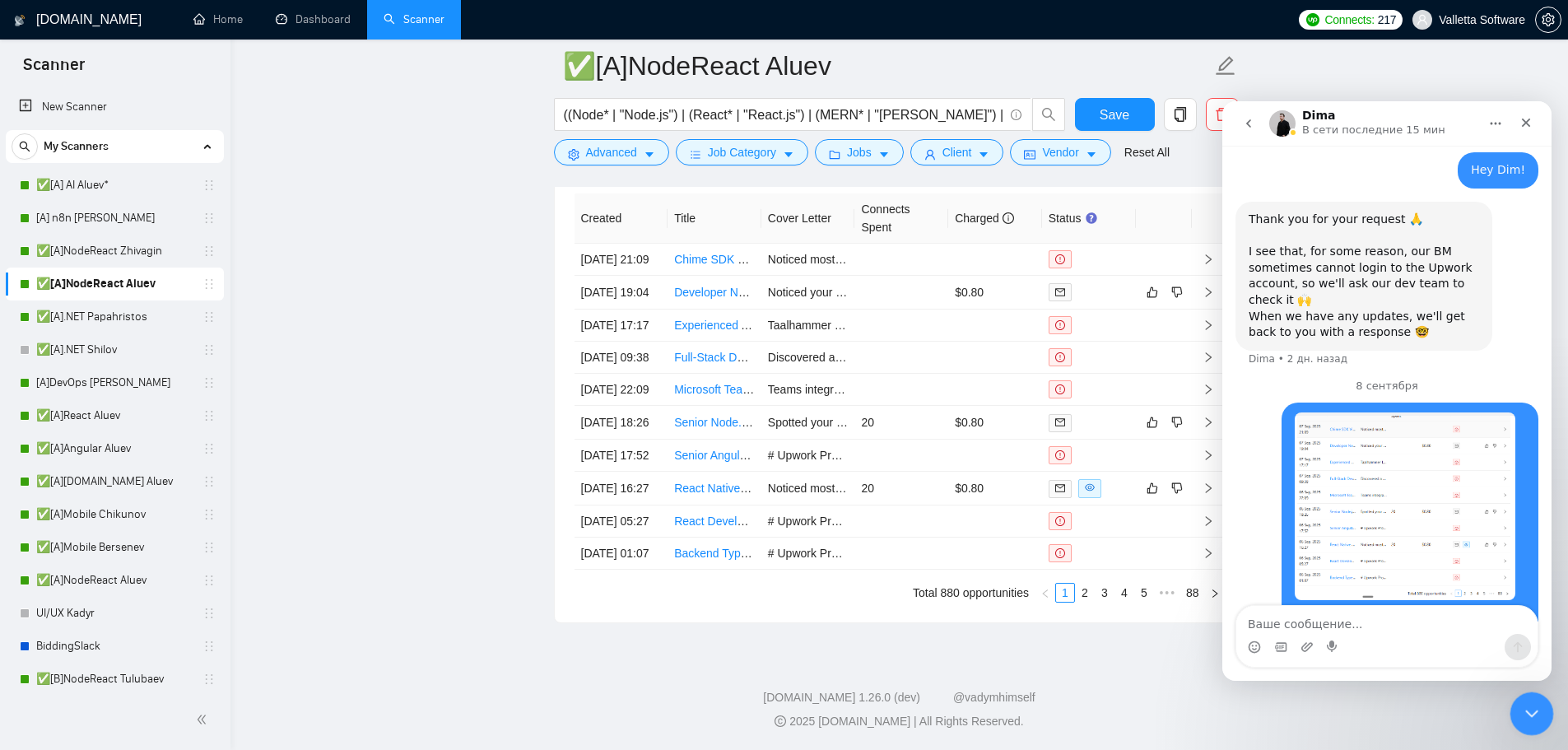
click at [1532, 725] on div "Закрыть службу сообщений Intercom" at bounding box center [1529, 711] width 39 height 39
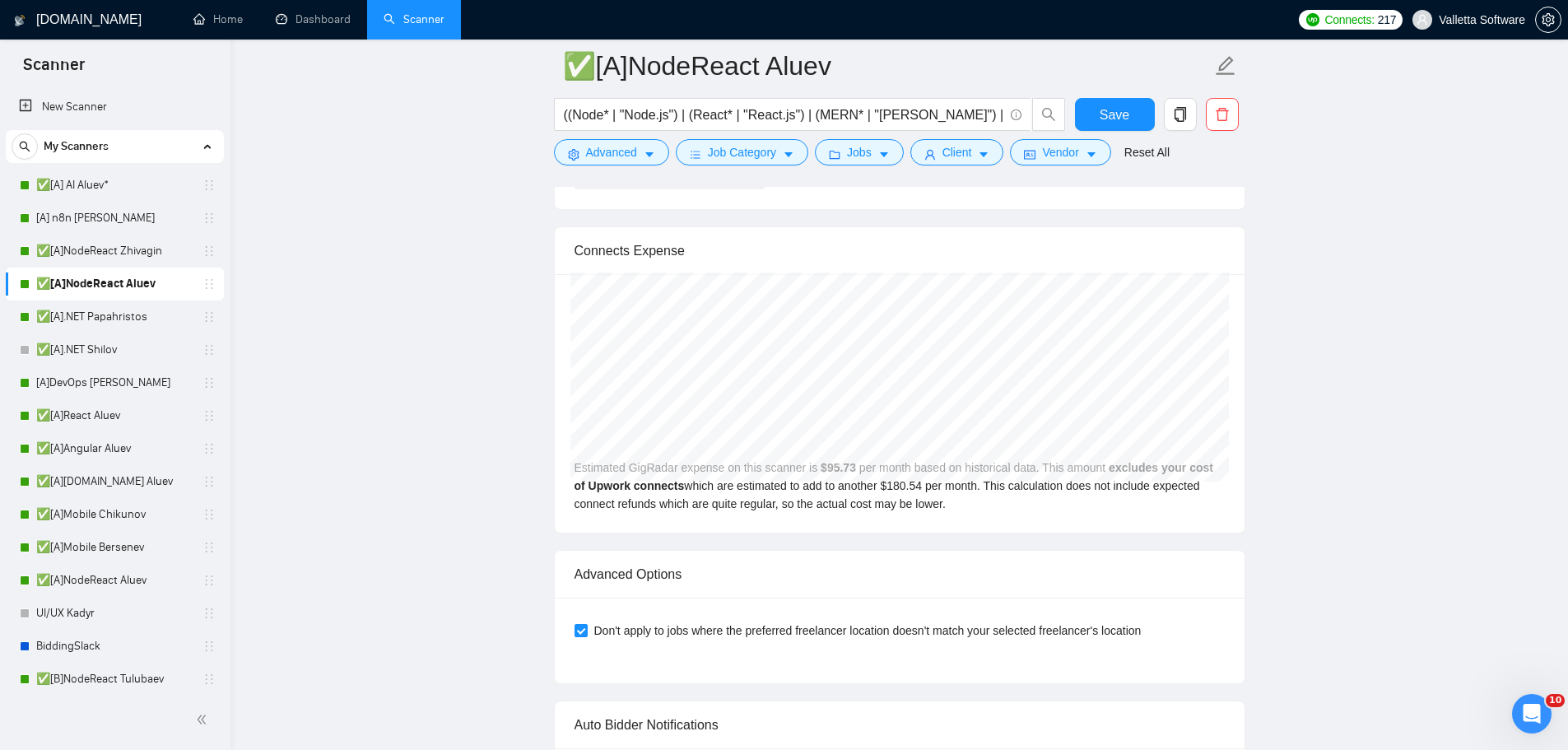
scroll to position [3994, 0]
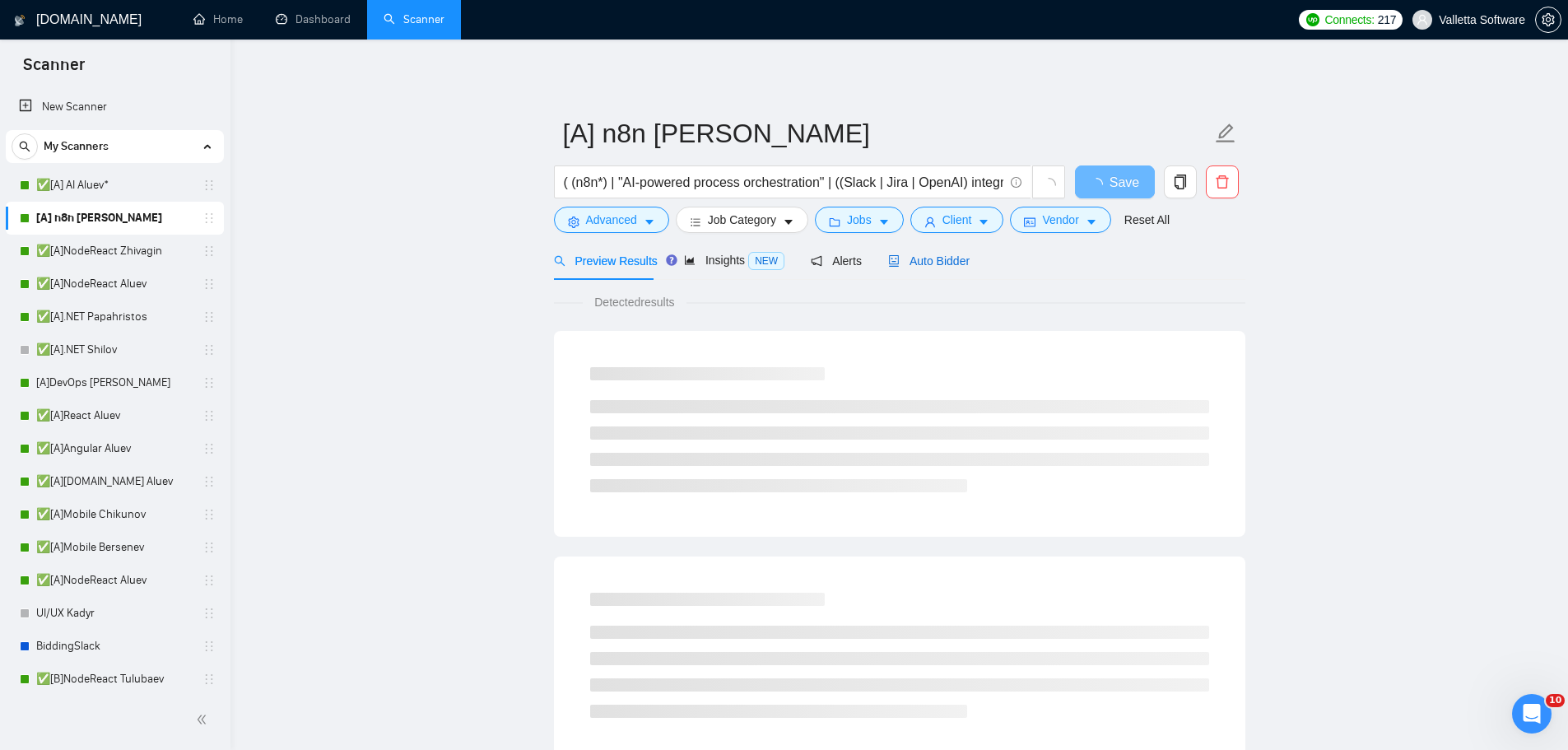
click at [916, 269] on div "Auto Bidder" at bounding box center [928, 260] width 81 height 18
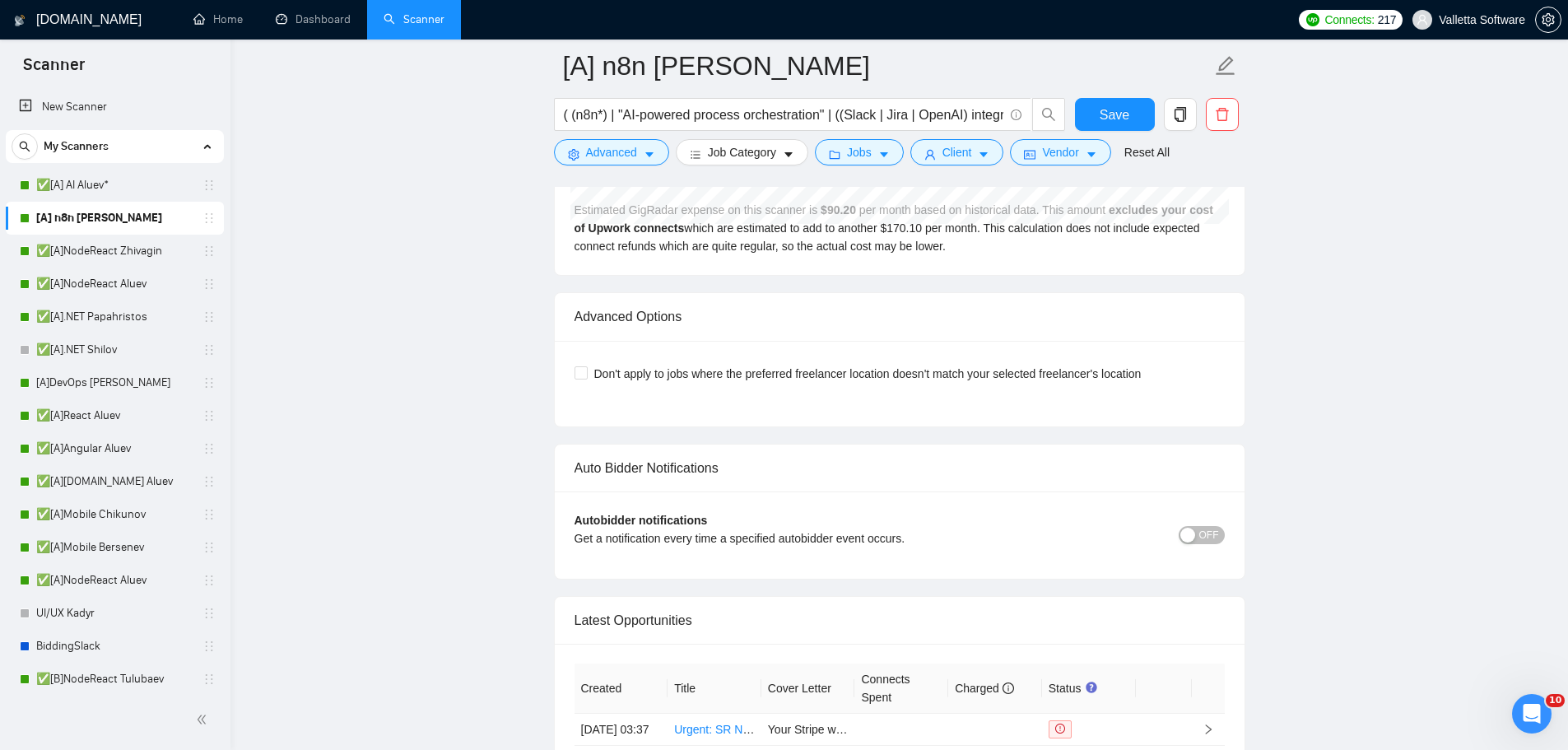
scroll to position [4846, 0]
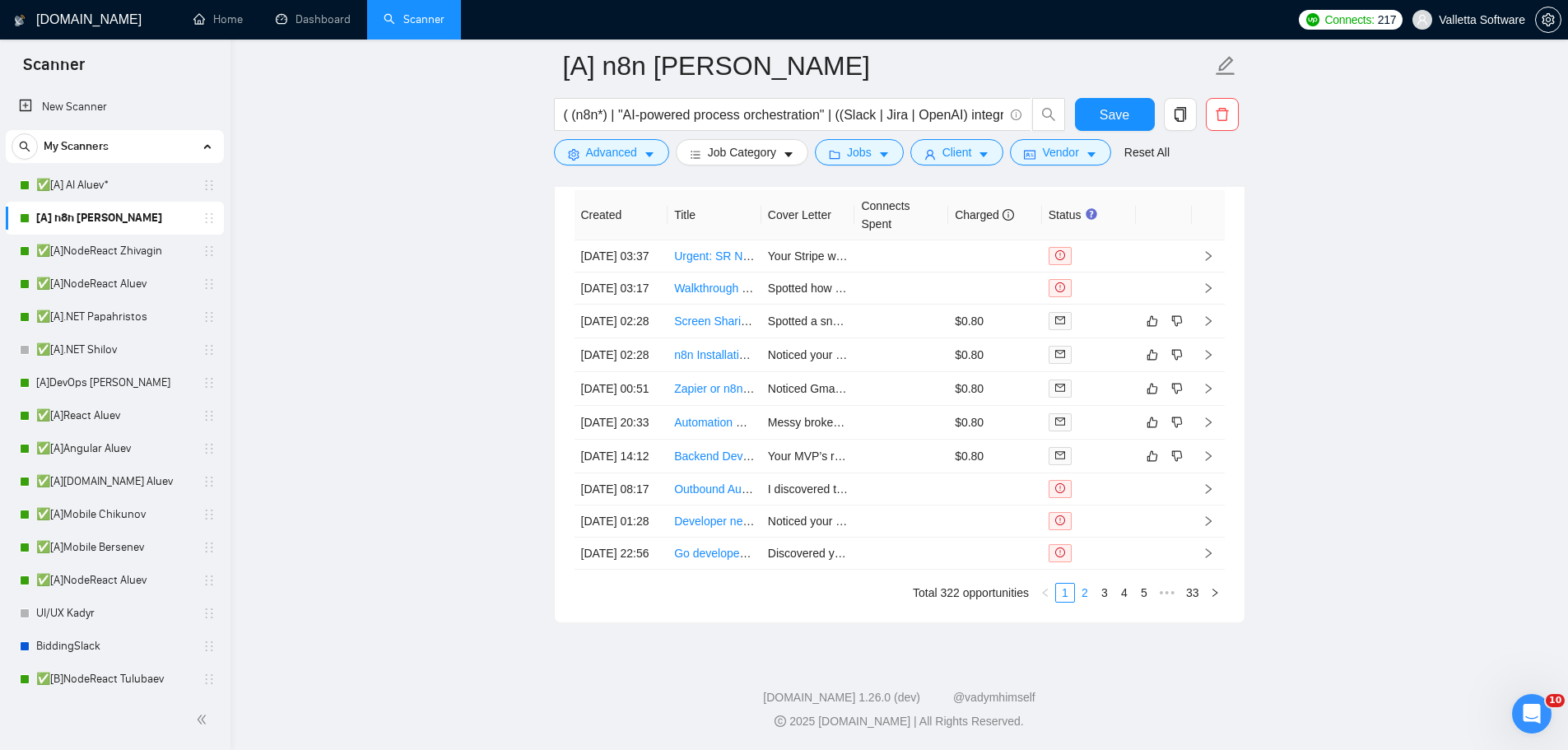
click at [1087, 593] on link "2" at bounding box center [1084, 592] width 18 height 18
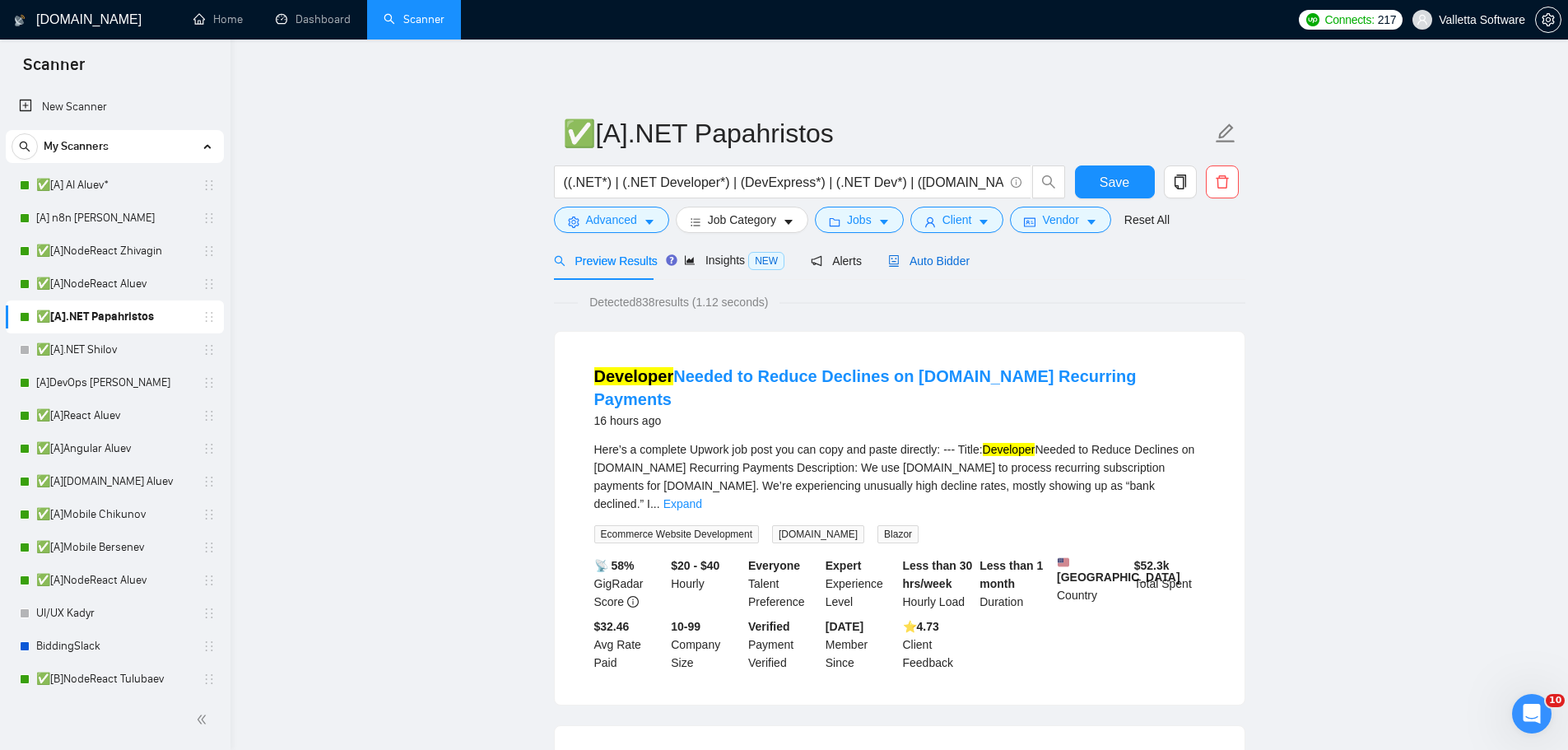
drag, startPoint x: 892, startPoint y: 258, endPoint x: 905, endPoint y: 258, distance: 13.0
click at [892, 258] on icon "robot" at bounding box center [894, 261] width 12 height 12
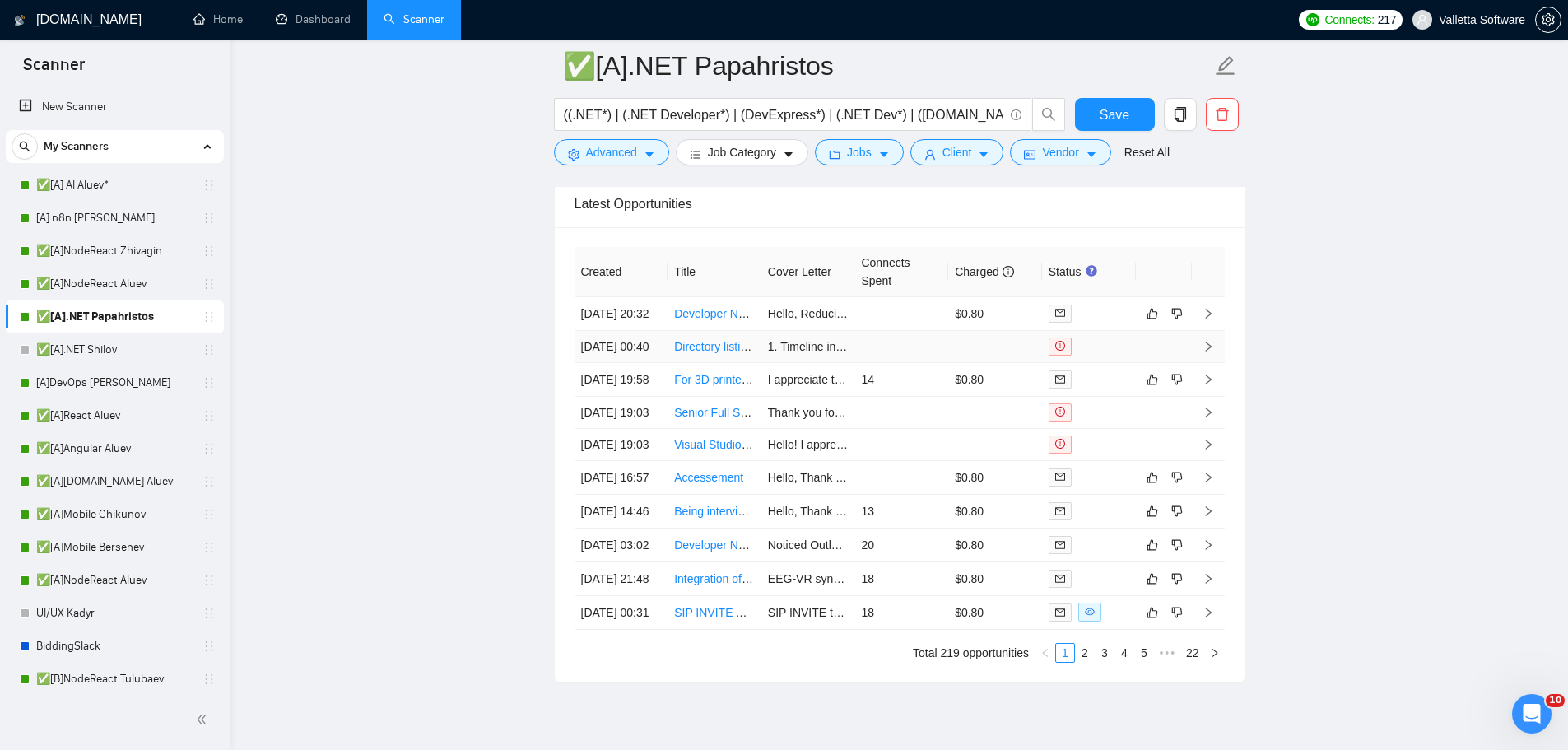
scroll to position [4708, 0]
